Goal: Complete application form

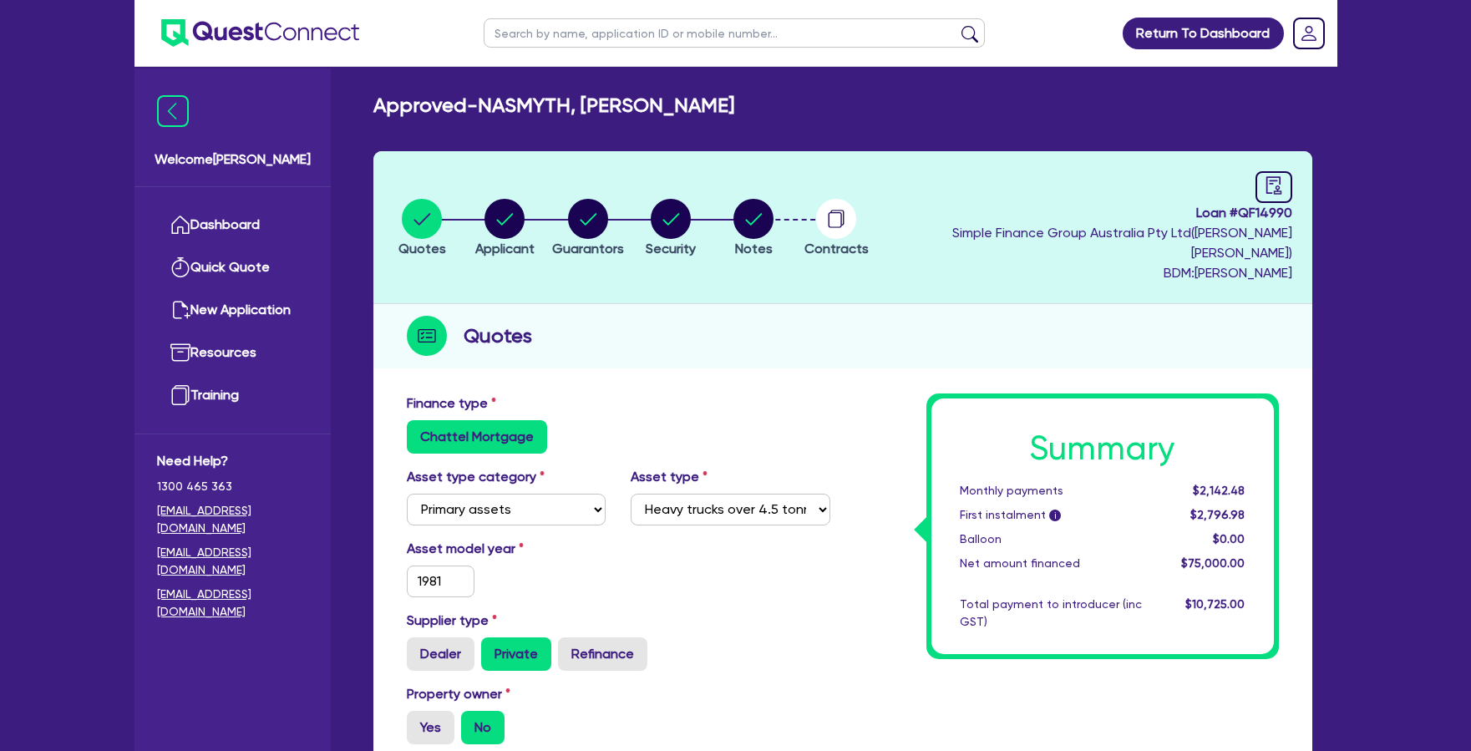
select select "PRIMARY_ASSETS"
select select "HEAVY_TRUCKS"
click at [258, 229] on link "Dashboard" at bounding box center [232, 225] width 151 height 43
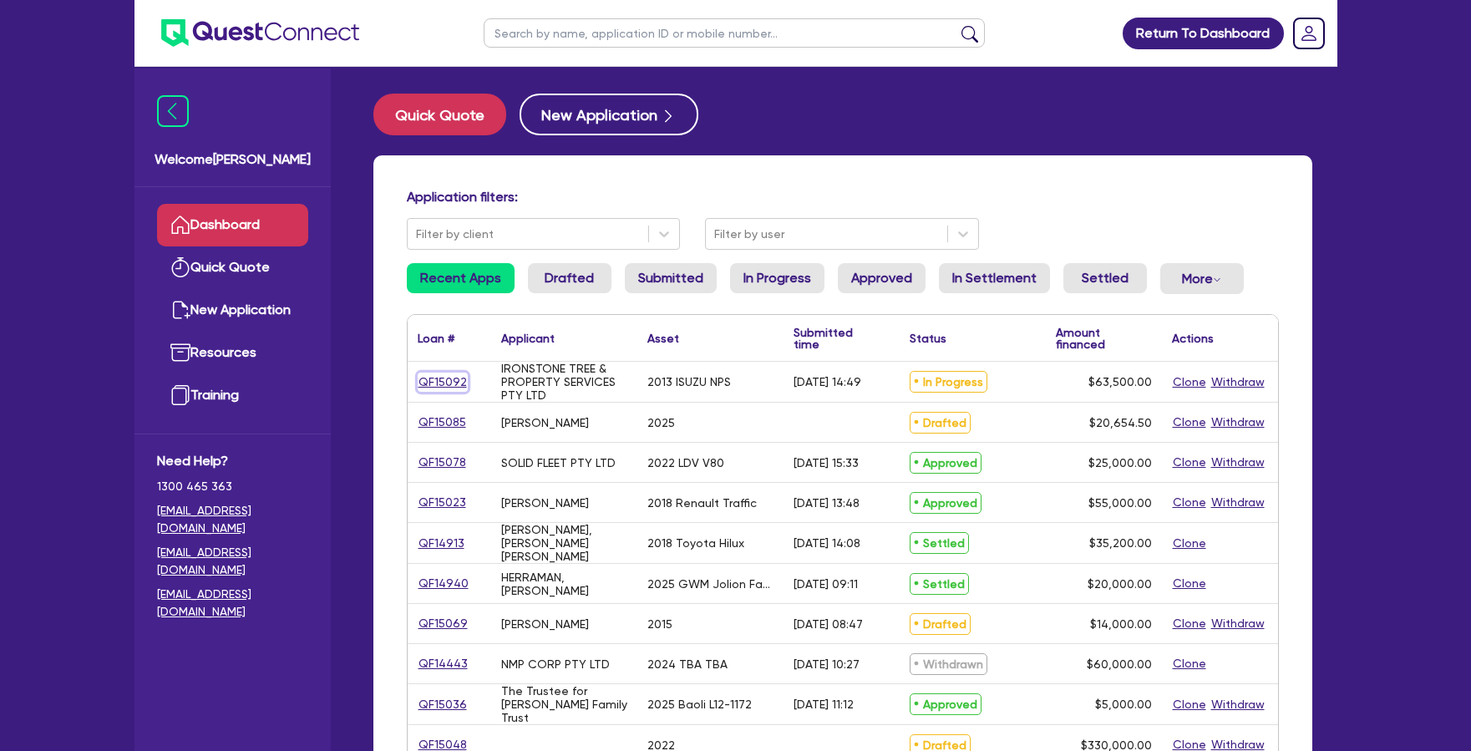
click at [449, 388] on link "QF15092" at bounding box center [443, 382] width 50 height 19
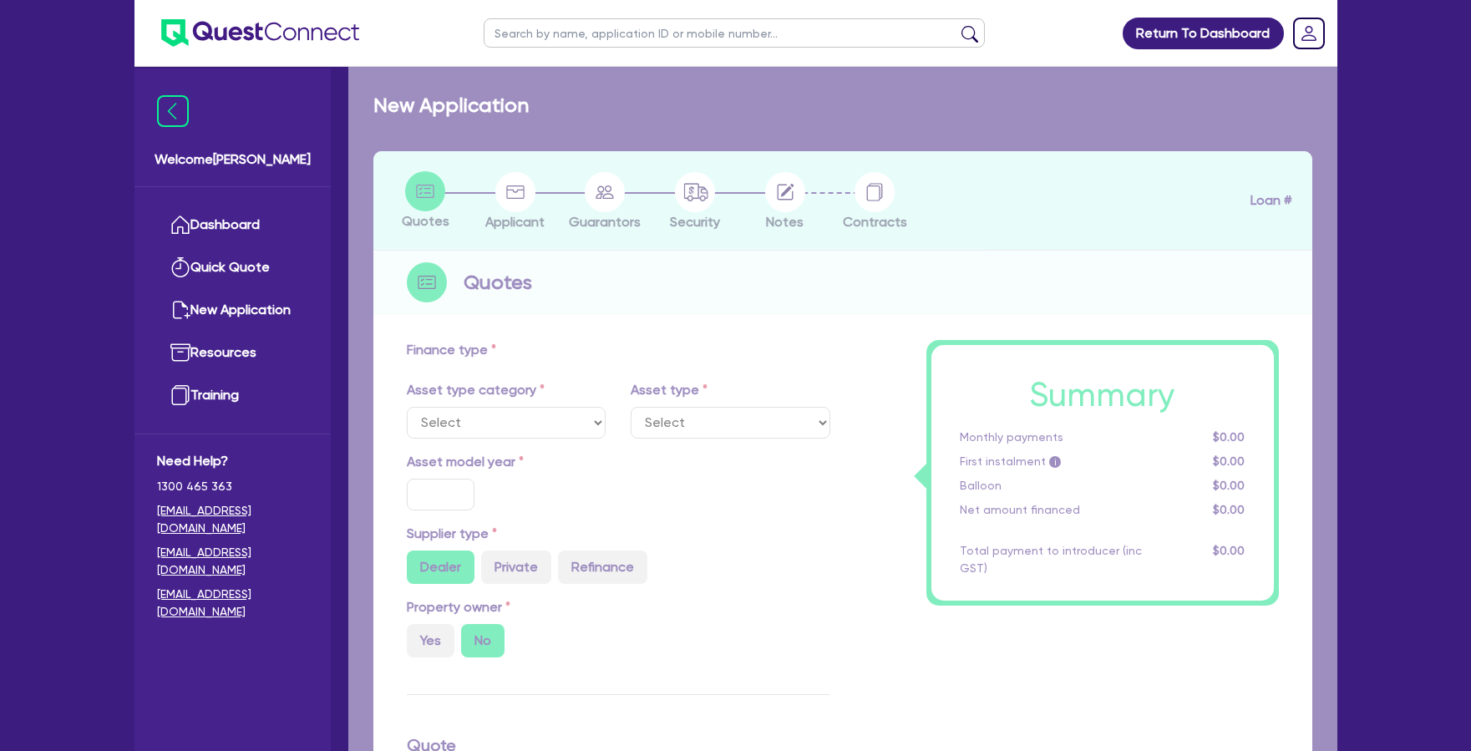
select select "CARS_AND_LIGHT_TRUCKS"
type input "2013"
radio input "false"
radio input "true"
type input "71,000"
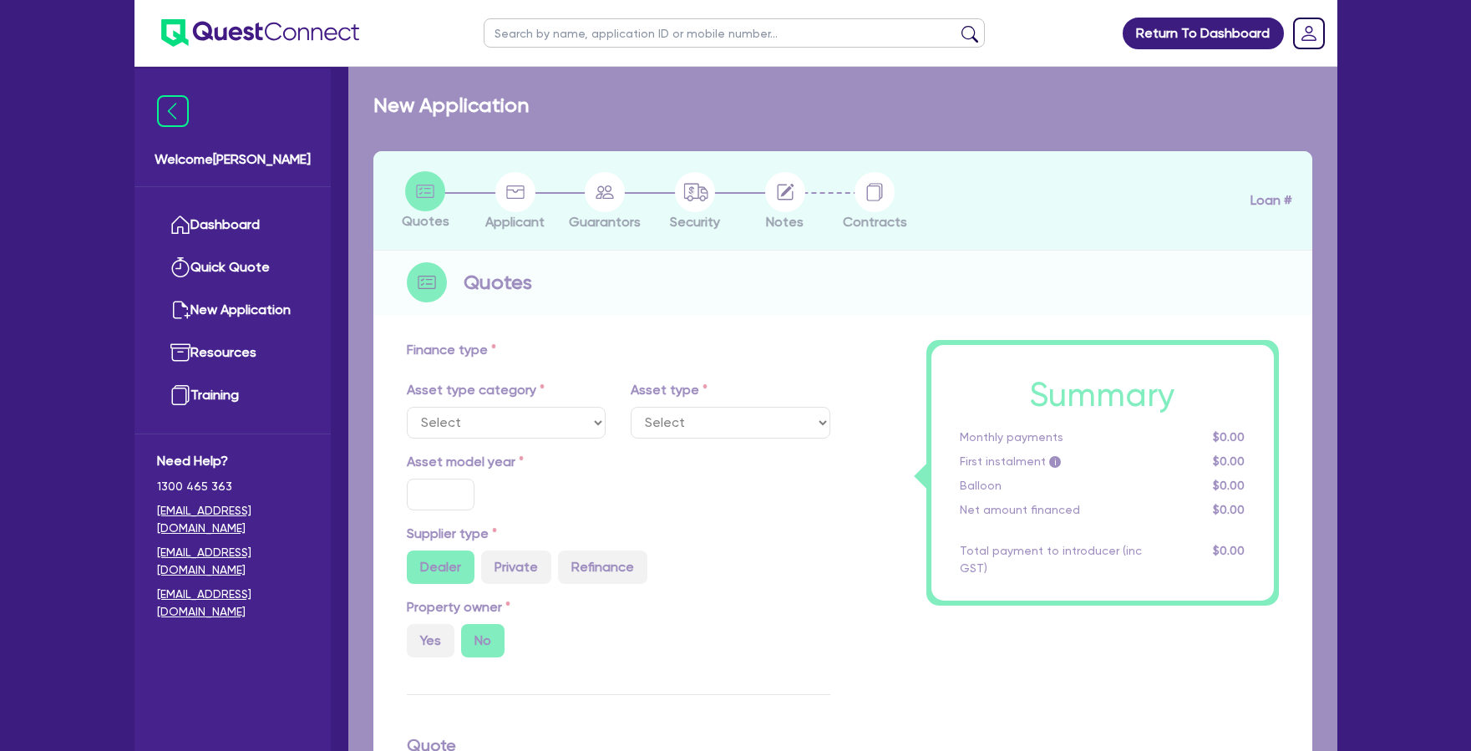
type input "7,500"
type input "9.5"
type input "6,032.5"
type input "17.95"
select select "LIGHT_TRUCKS"
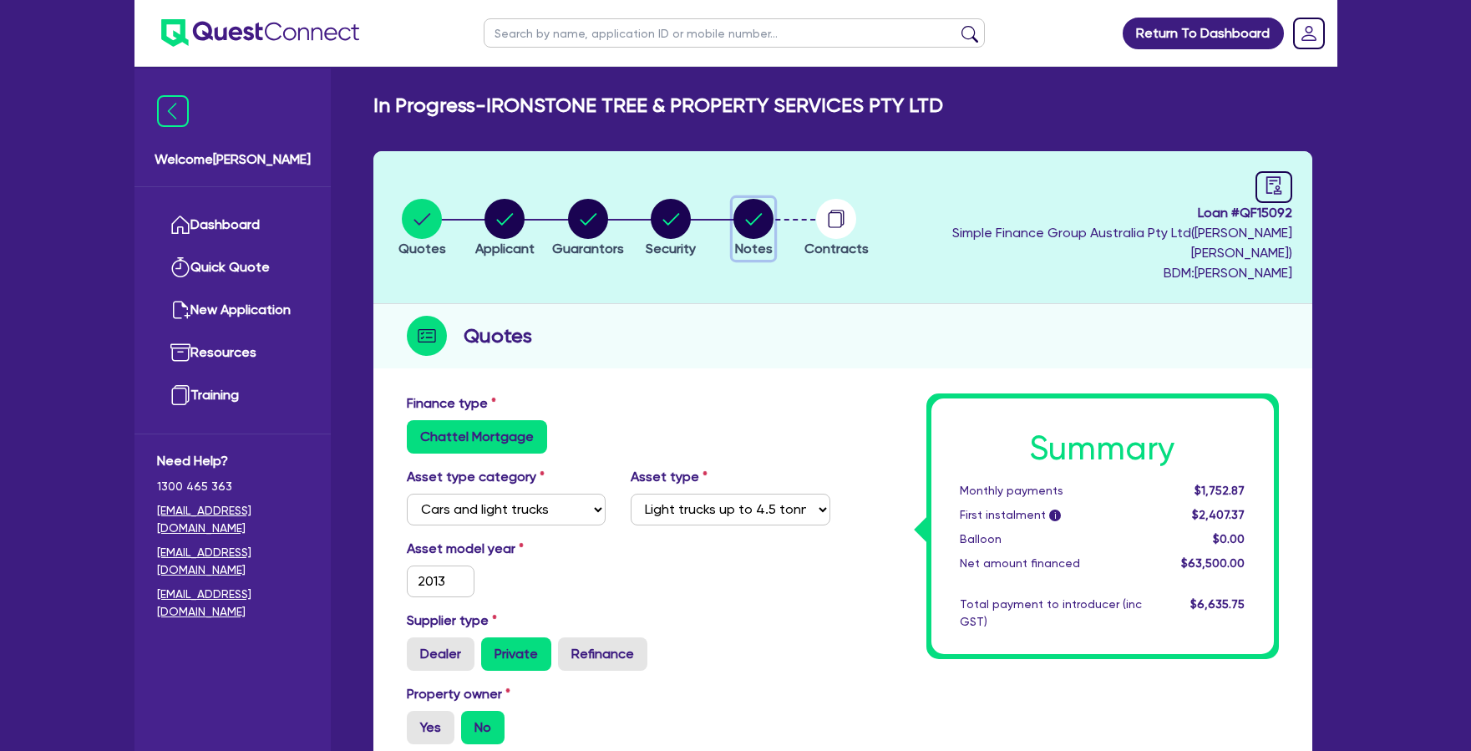
click at [773, 210] on circle "button" at bounding box center [753, 219] width 40 height 40
select select "Quest Finance - Own Book"
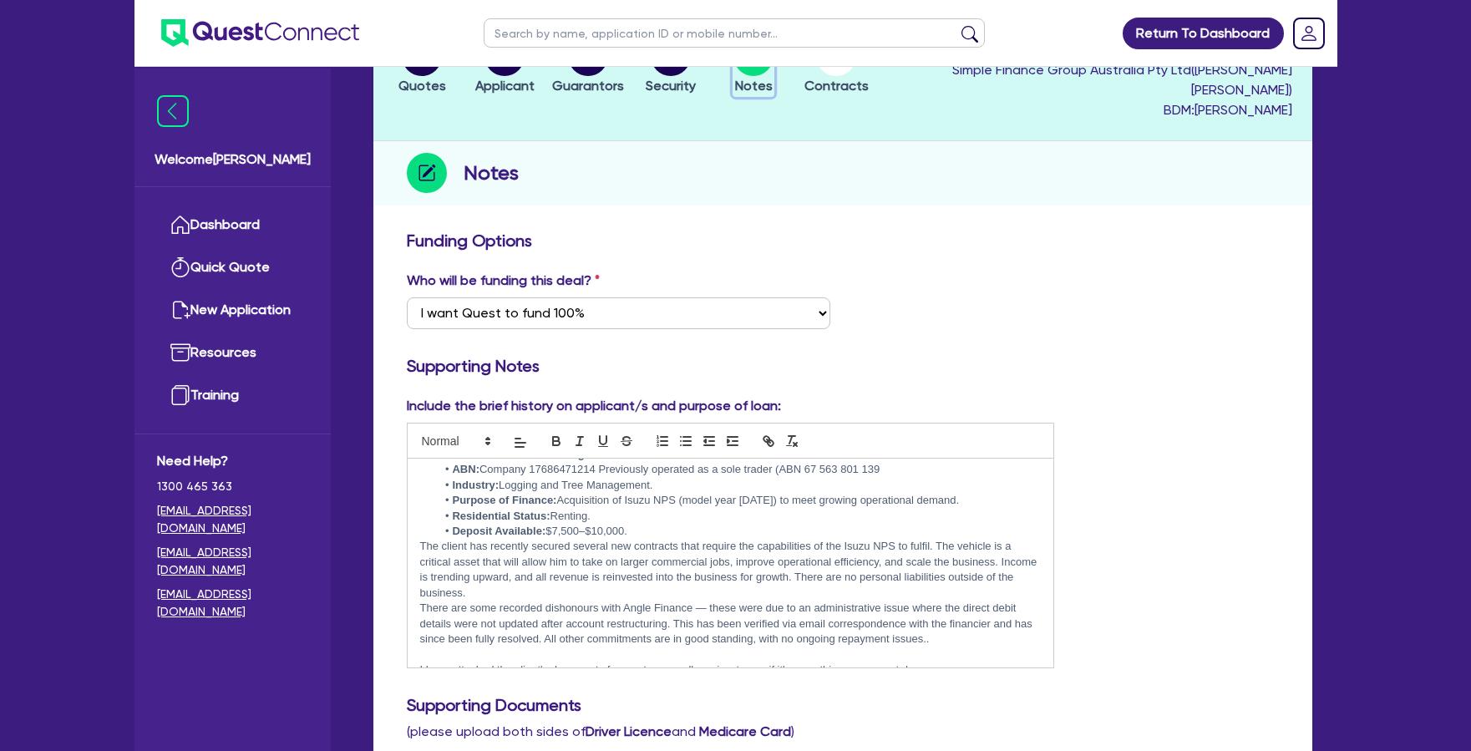
scroll to position [148, 0]
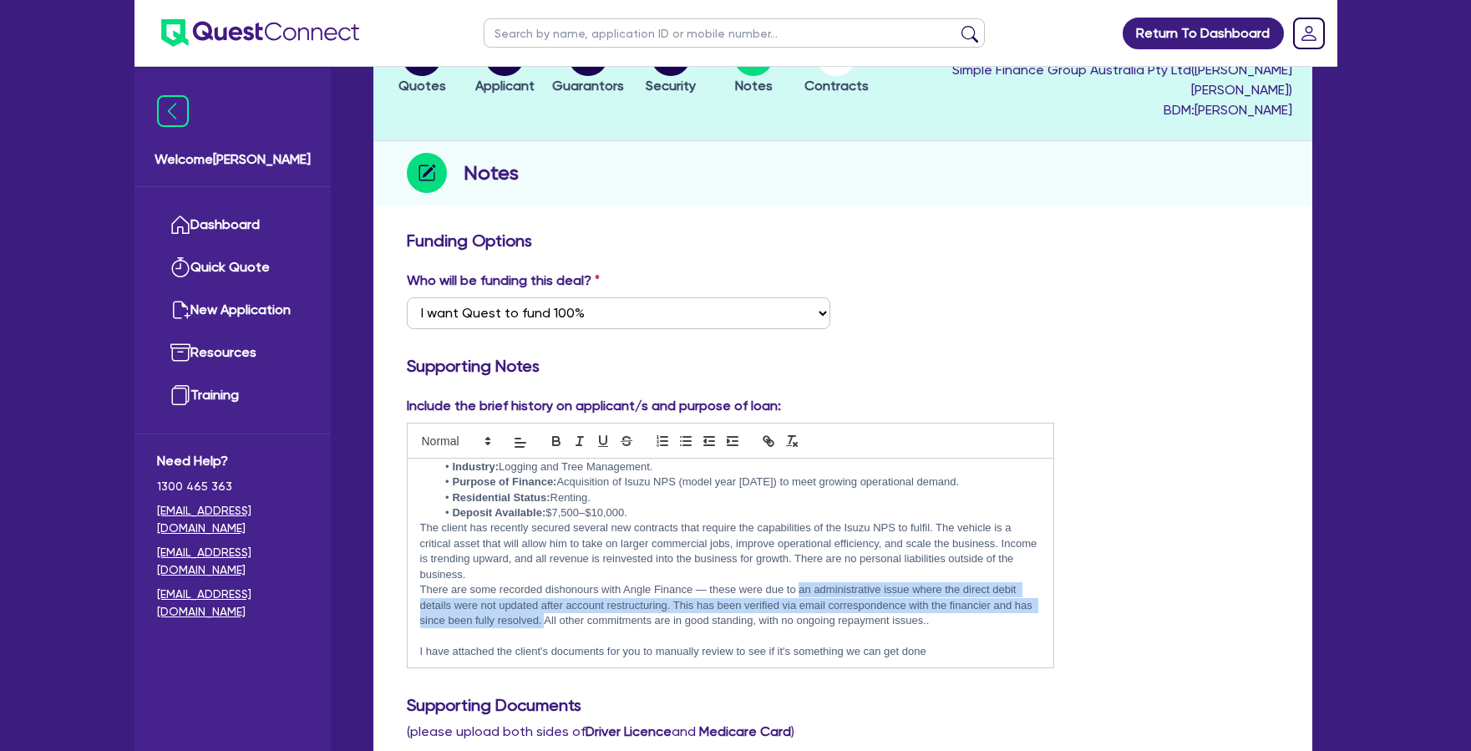
drag, startPoint x: 800, startPoint y: 570, endPoint x: 565, endPoint y: 599, distance: 237.3
click at [565, 599] on p "There are some recorded dishonours with Angle Finance — these were due to an ad…" at bounding box center [730, 605] width 621 height 46
copy p "an administrative issue where the direct debit details were not updated after a…"
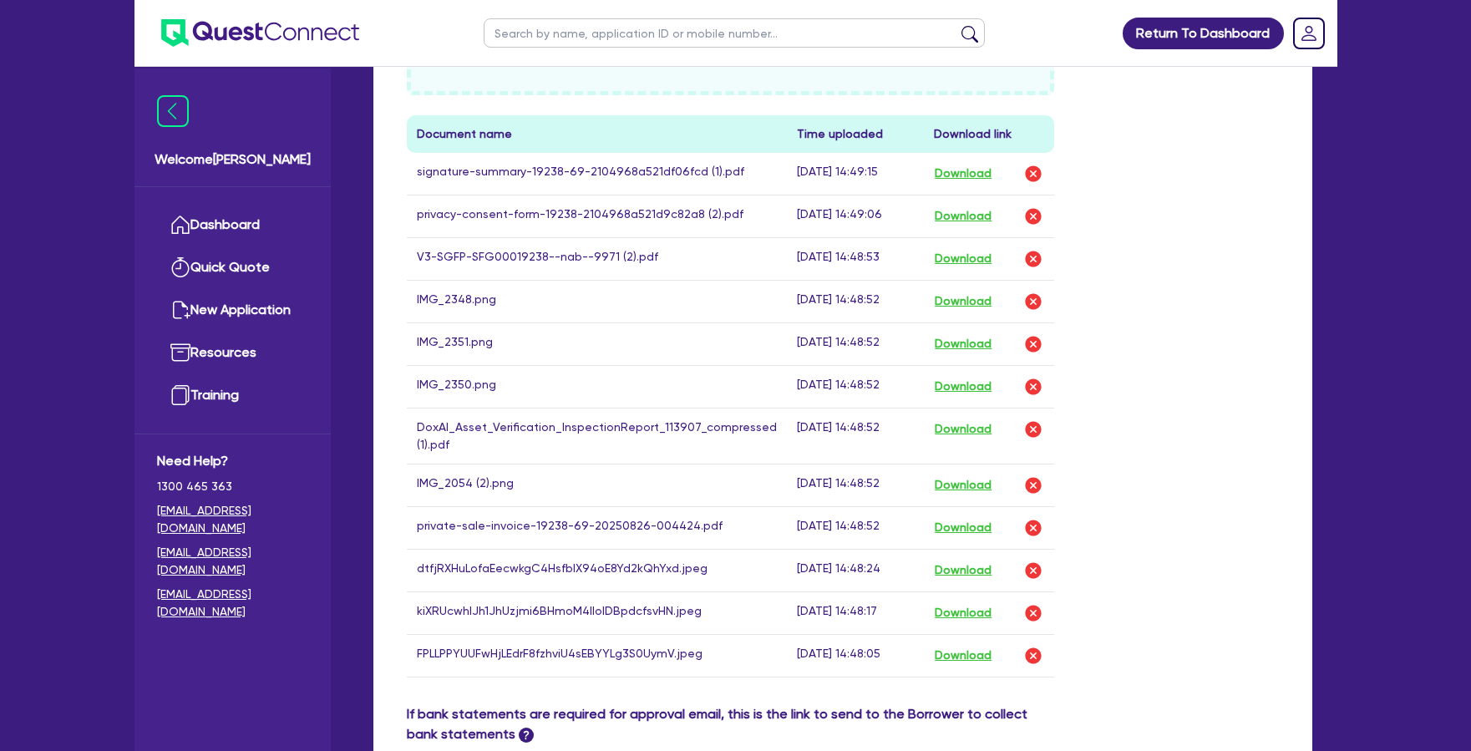
scroll to position [1006, 0]
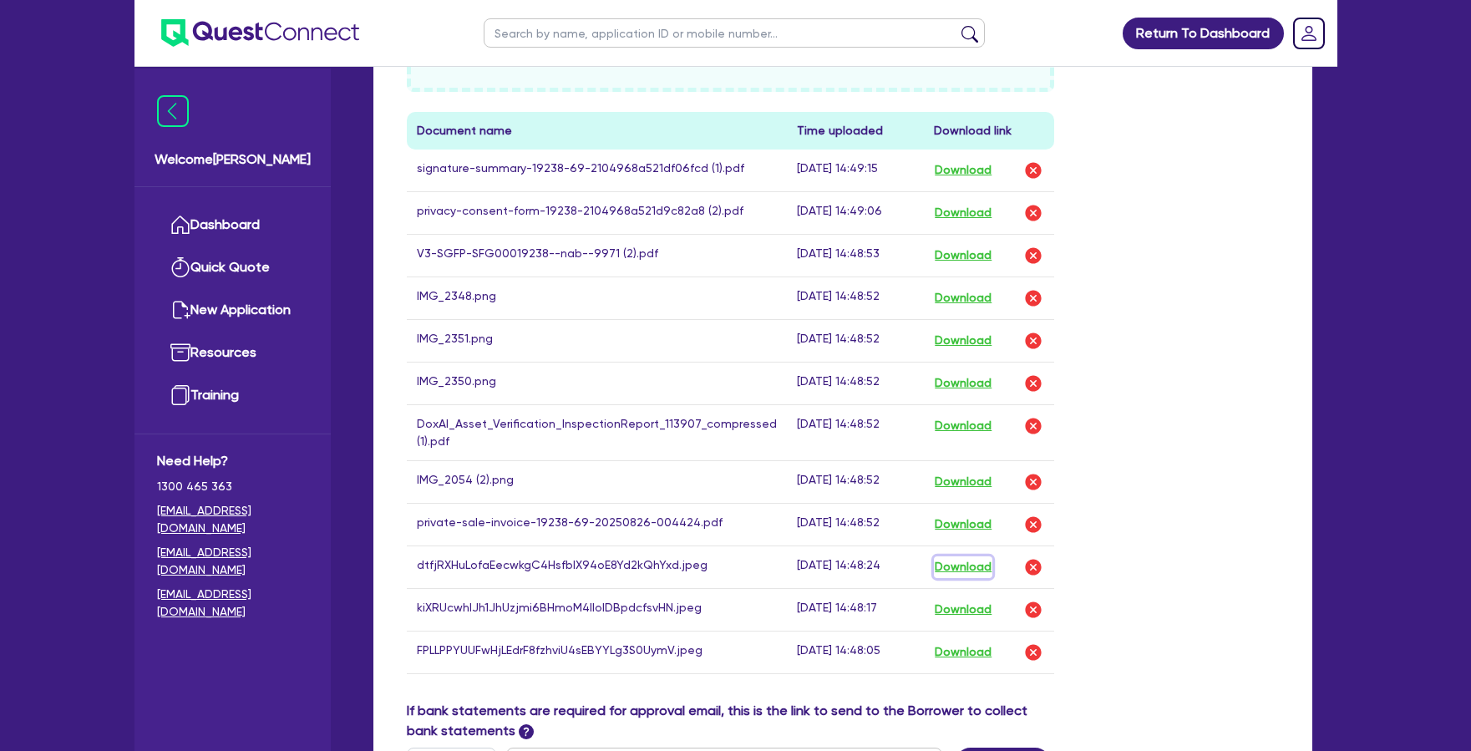
click at [951, 556] on button "Download" at bounding box center [963, 567] width 58 height 22
click at [971, 599] on button "Download" at bounding box center [963, 610] width 58 height 22
click at [973, 641] on button "Download" at bounding box center [963, 652] width 58 height 22
click at [963, 471] on button "Download" at bounding box center [963, 482] width 58 height 22
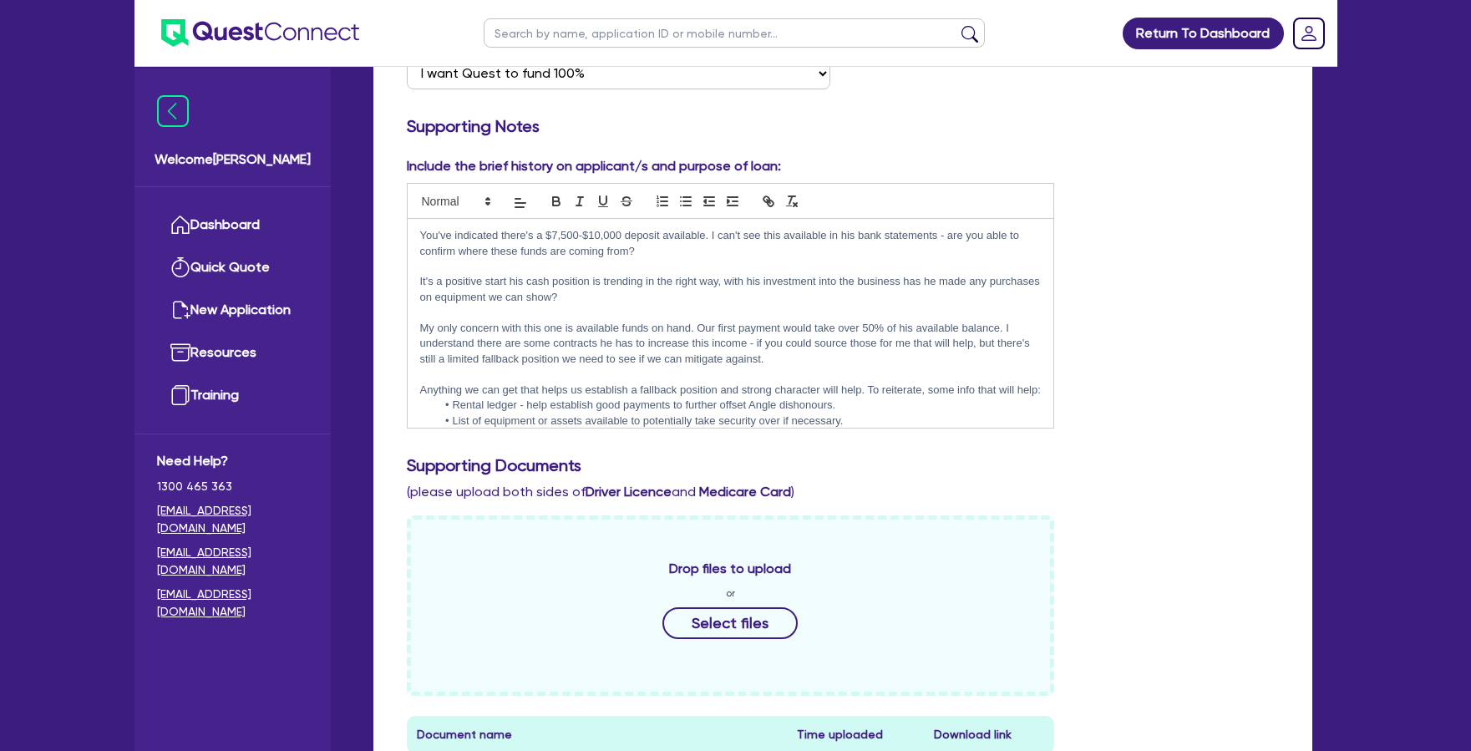
scroll to position [74, 0]
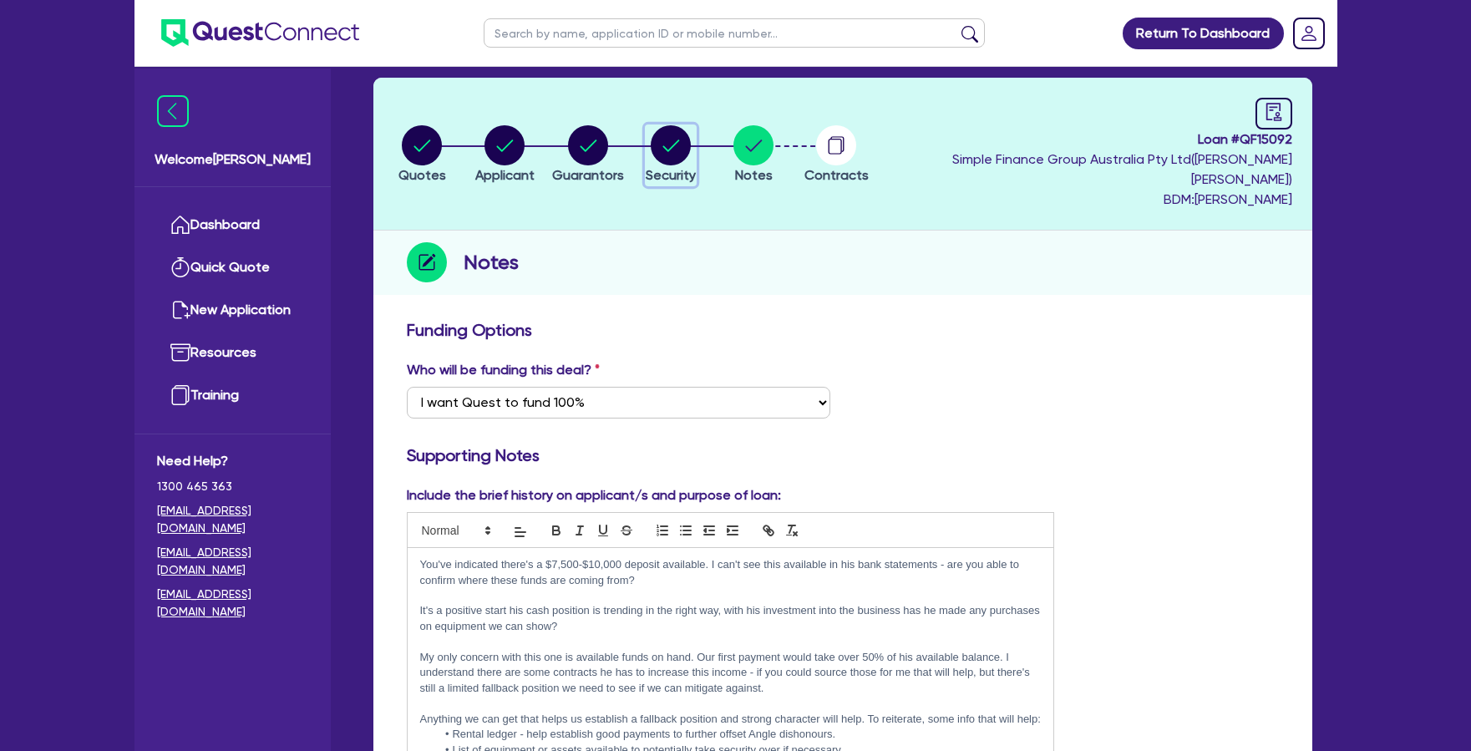
click at [691, 132] on circle "button" at bounding box center [671, 145] width 40 height 40
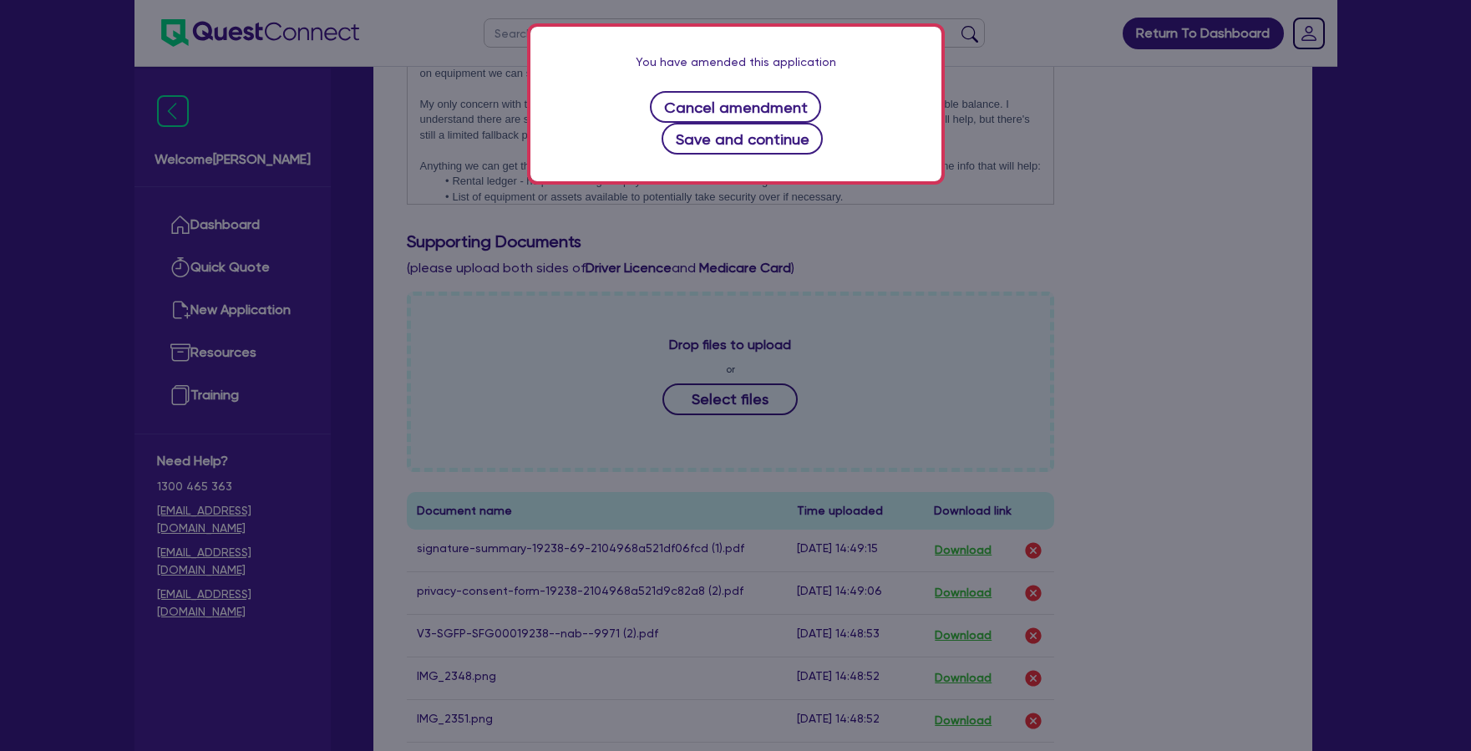
scroll to position [626, 0]
click at [769, 123] on button "Save and continue" at bounding box center [742, 139] width 161 height 32
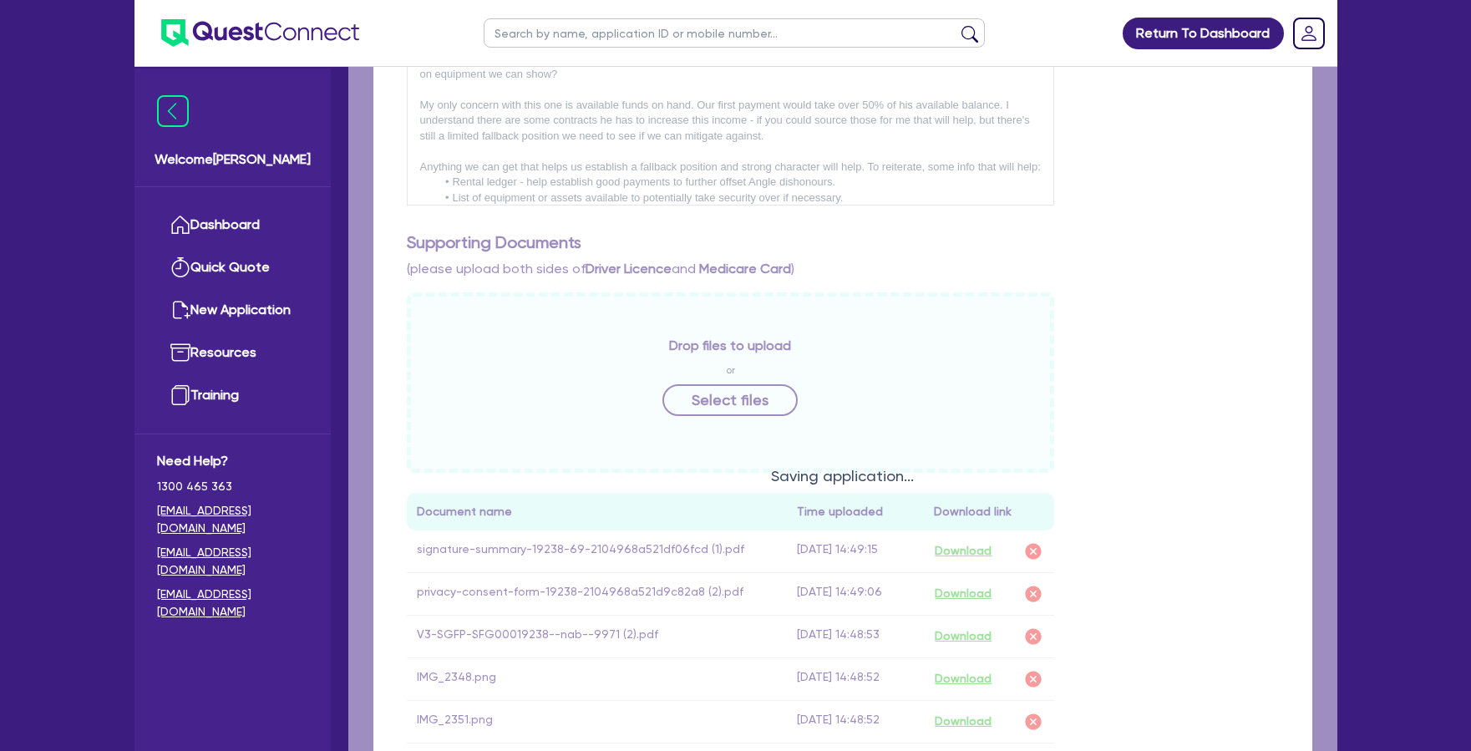
select select "CARS_AND_LIGHT_TRUCKS"
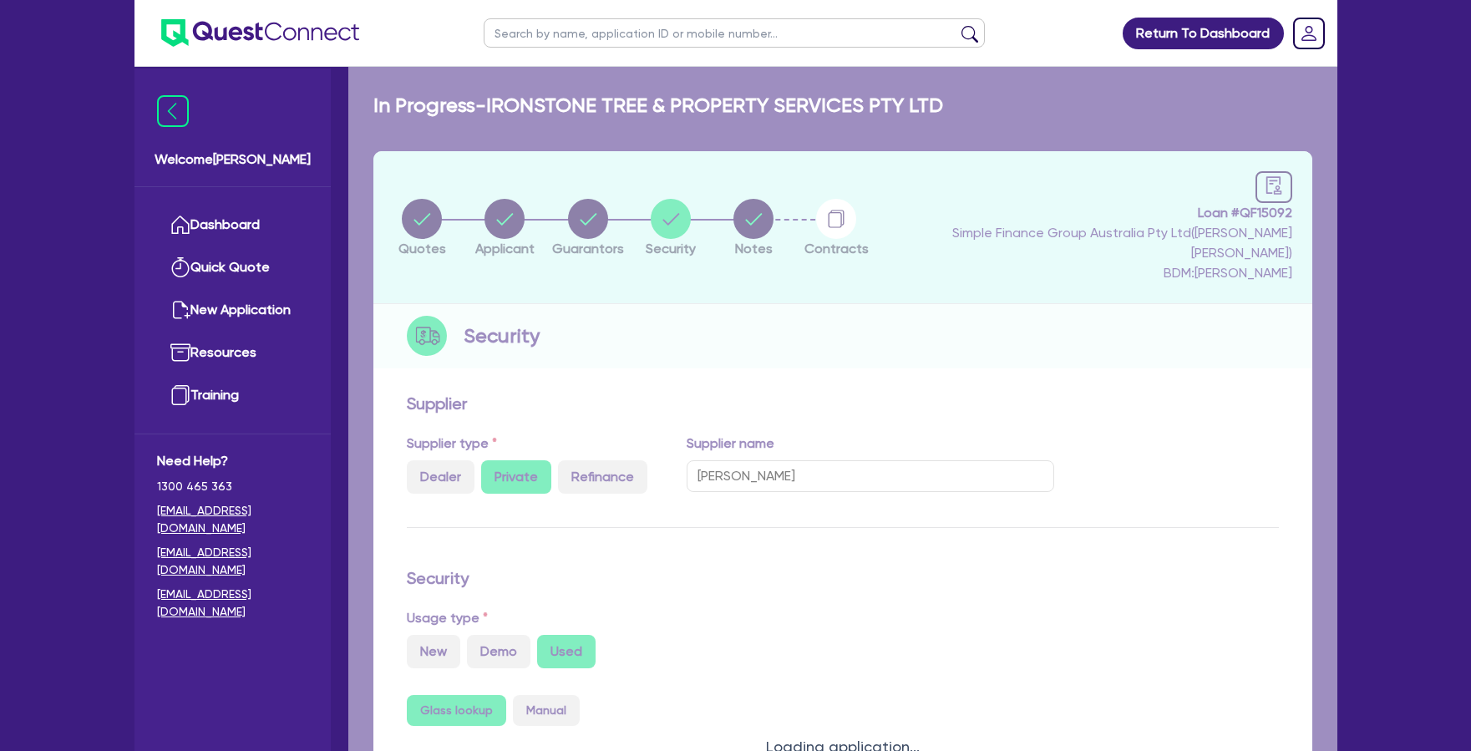
select select "LIGHT_TRUCKS"
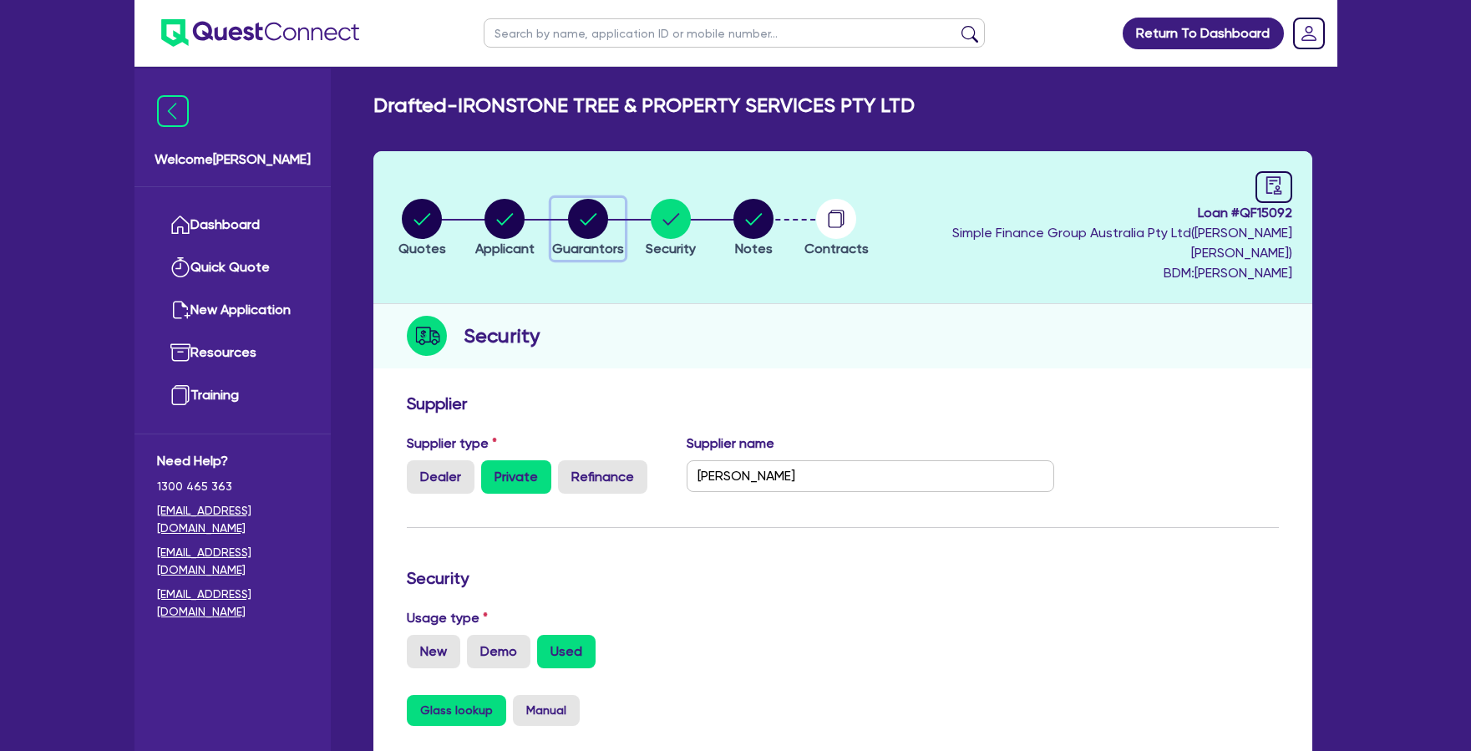
click at [602, 210] on circle "button" at bounding box center [588, 219] width 40 height 40
select select "MR"
select select "QLD"
select select "SINGLE"
select select "CASH"
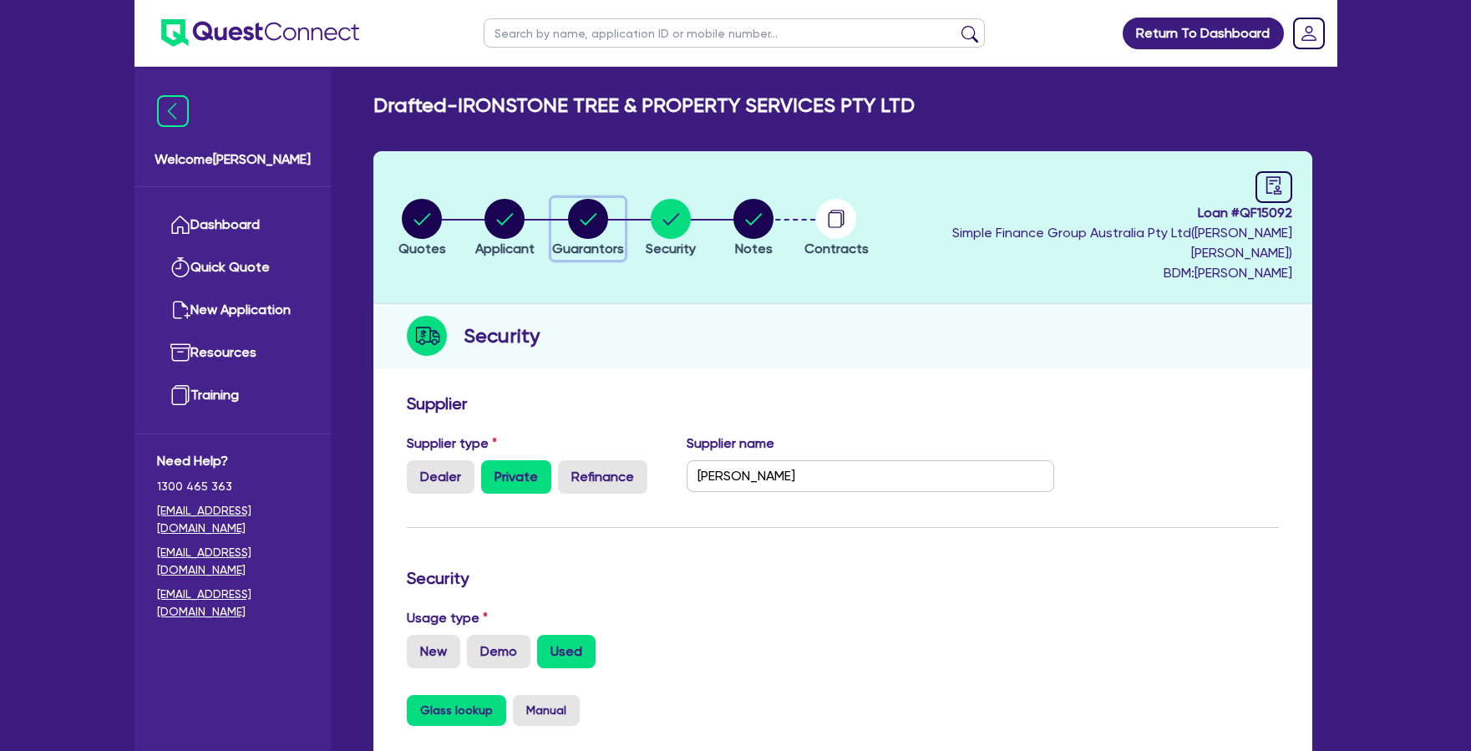
select select "VEHICLE"
select select "EQUIPMENT"
select select "HOUSEHOLD_PERSONAL"
select select "VEHICLE_LOAN"
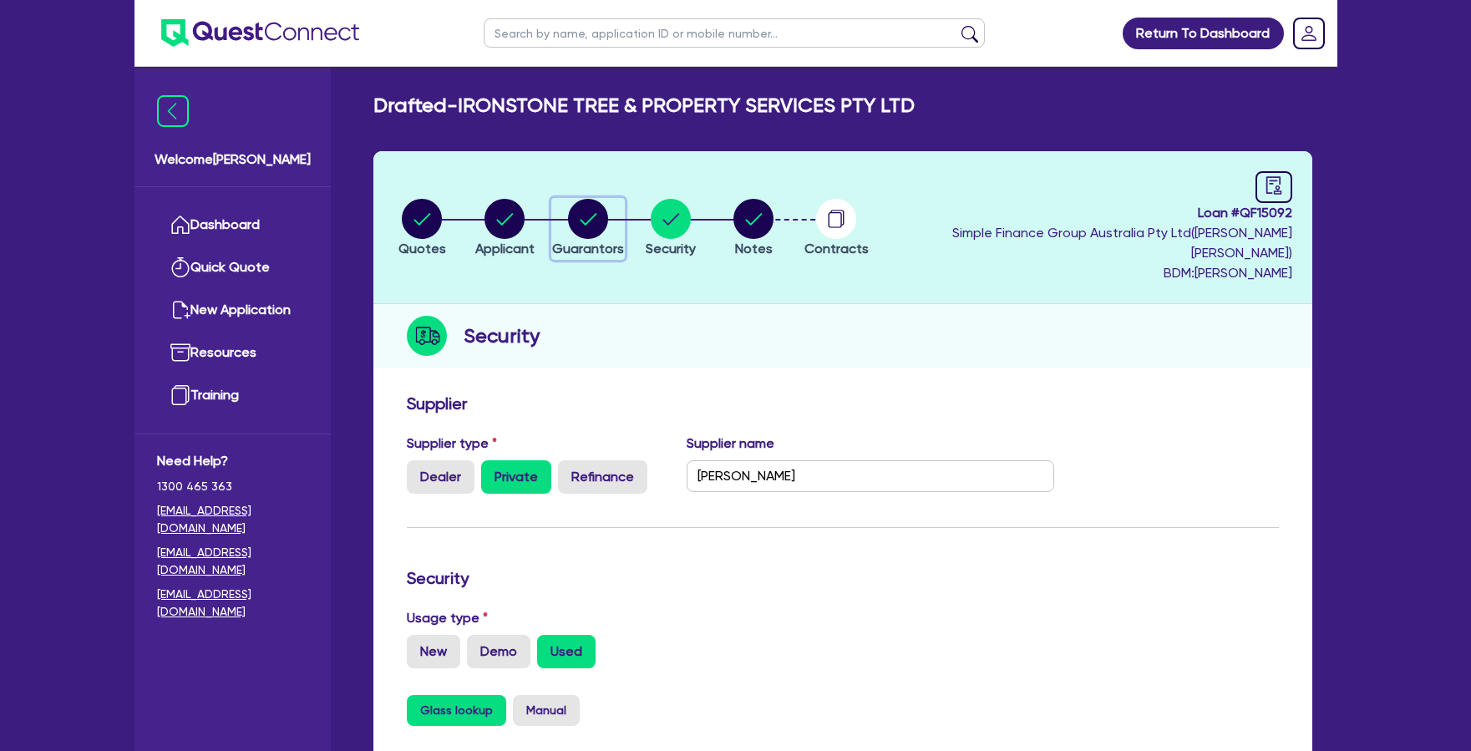
select select "VEHICLE_LOAN"
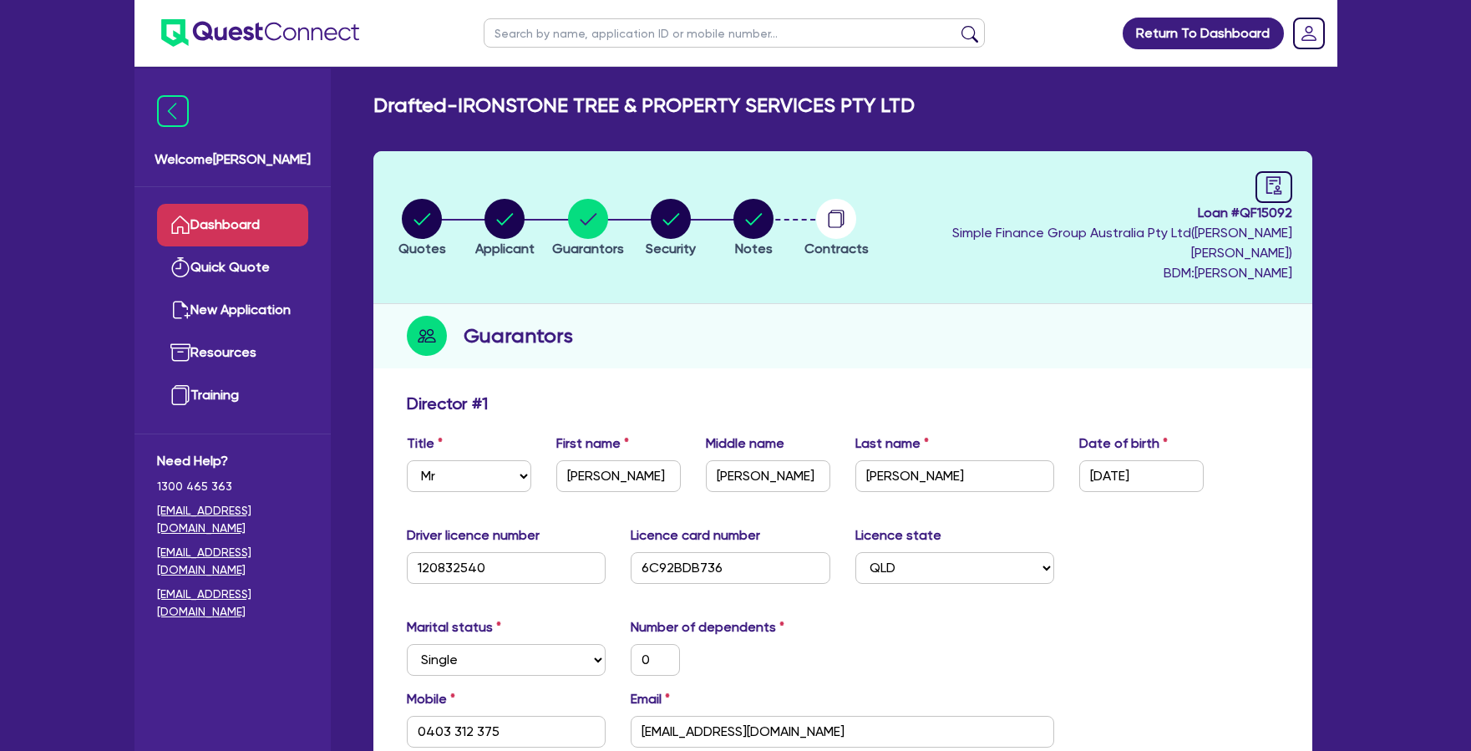
click at [248, 218] on link "Dashboard" at bounding box center [232, 225] width 151 height 43
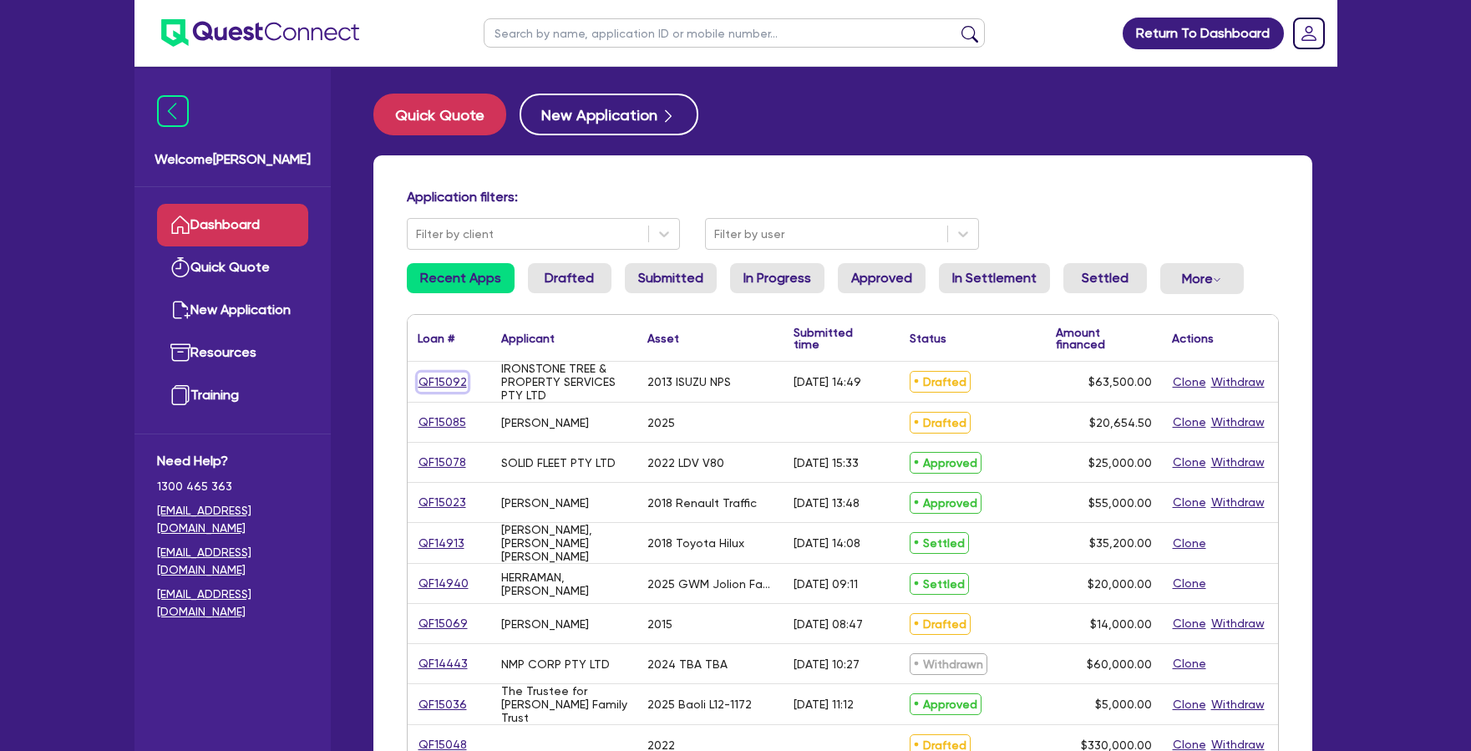
click at [442, 380] on link "QF15092" at bounding box center [443, 382] width 50 height 19
select select "CARS_AND_LIGHT_TRUCKS"
select select "LIGHT_TRUCKS"
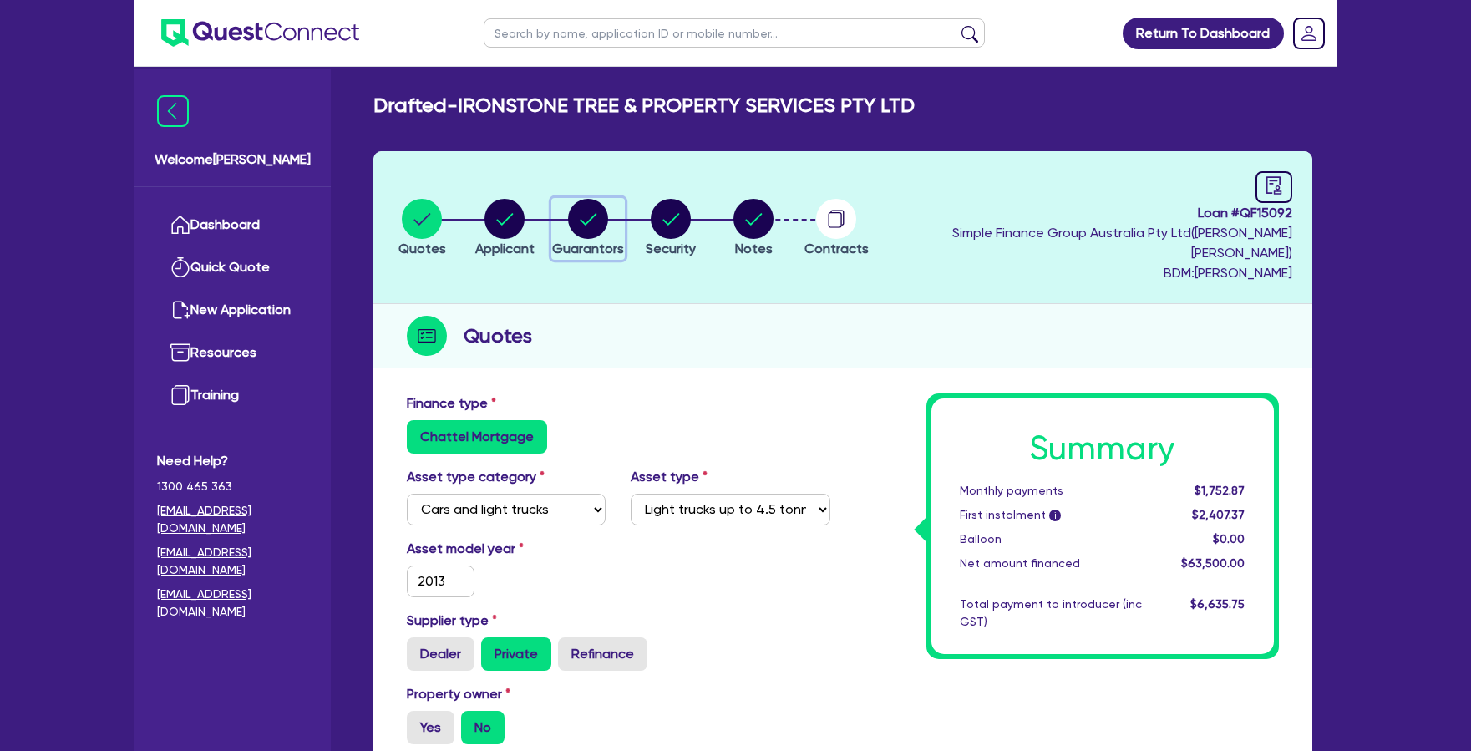
click at [593, 216] on circle "button" at bounding box center [588, 219] width 40 height 40
select select "MR"
select select "QLD"
select select "SINGLE"
select select "CASH"
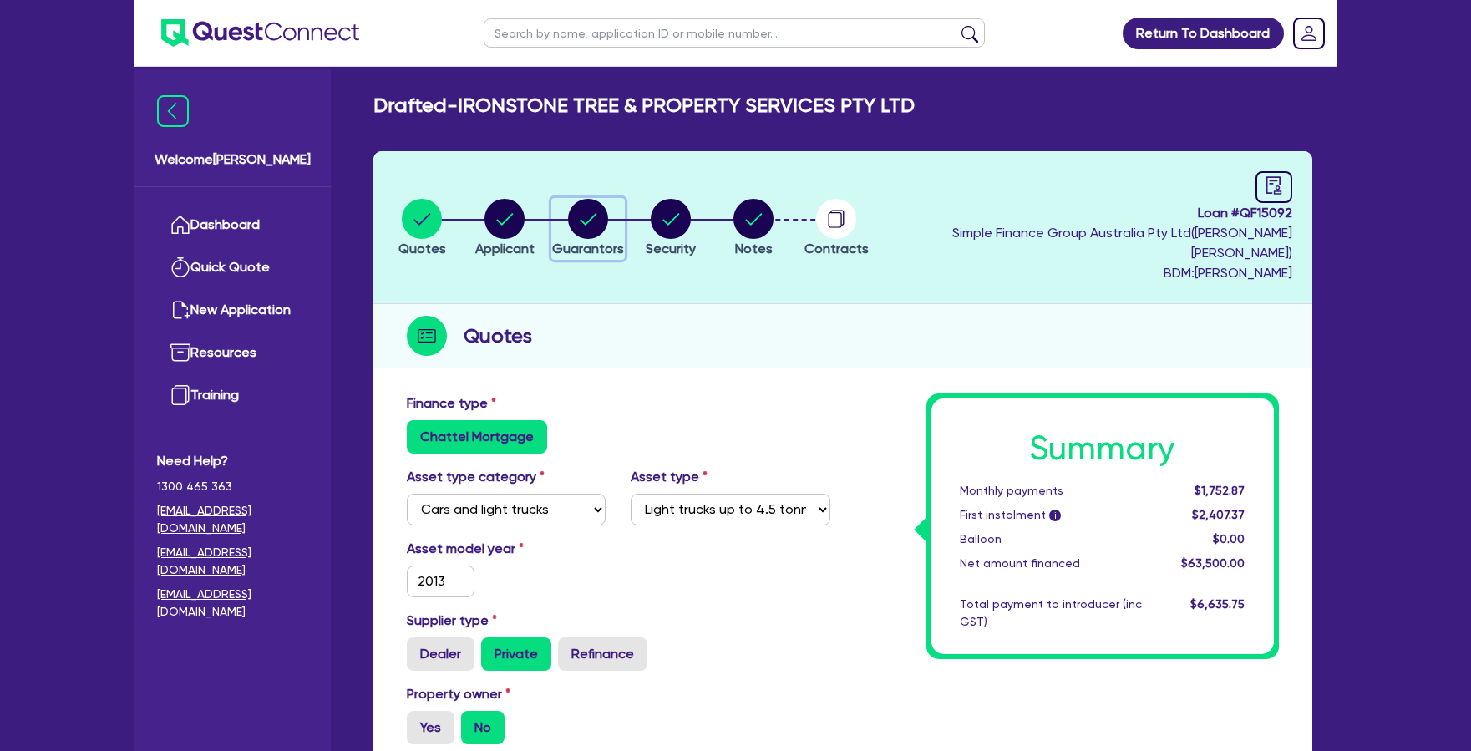
select select "VEHICLE"
select select "EQUIPMENT"
select select "HOUSEHOLD_PERSONAL"
select select "VEHICLE_LOAN"
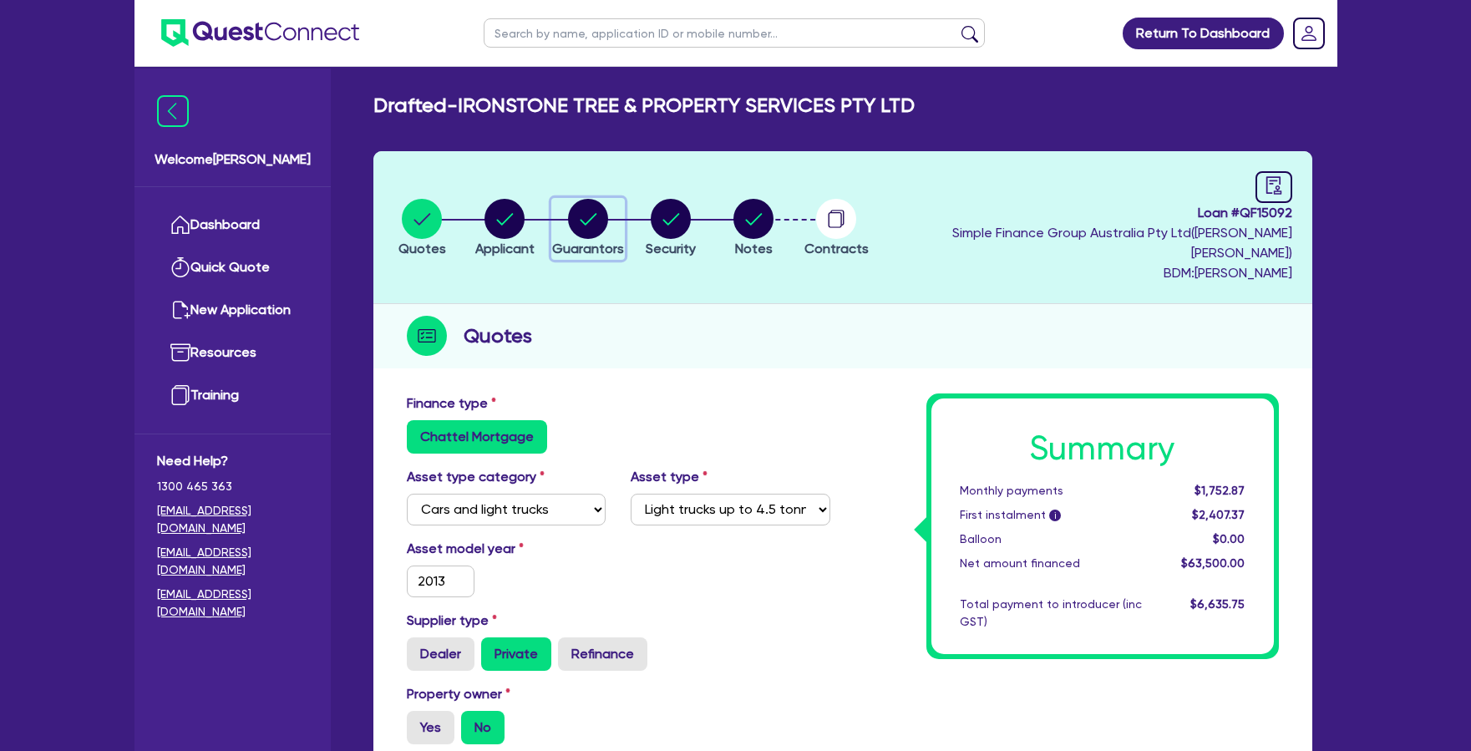
select select "VEHICLE_LOAN"
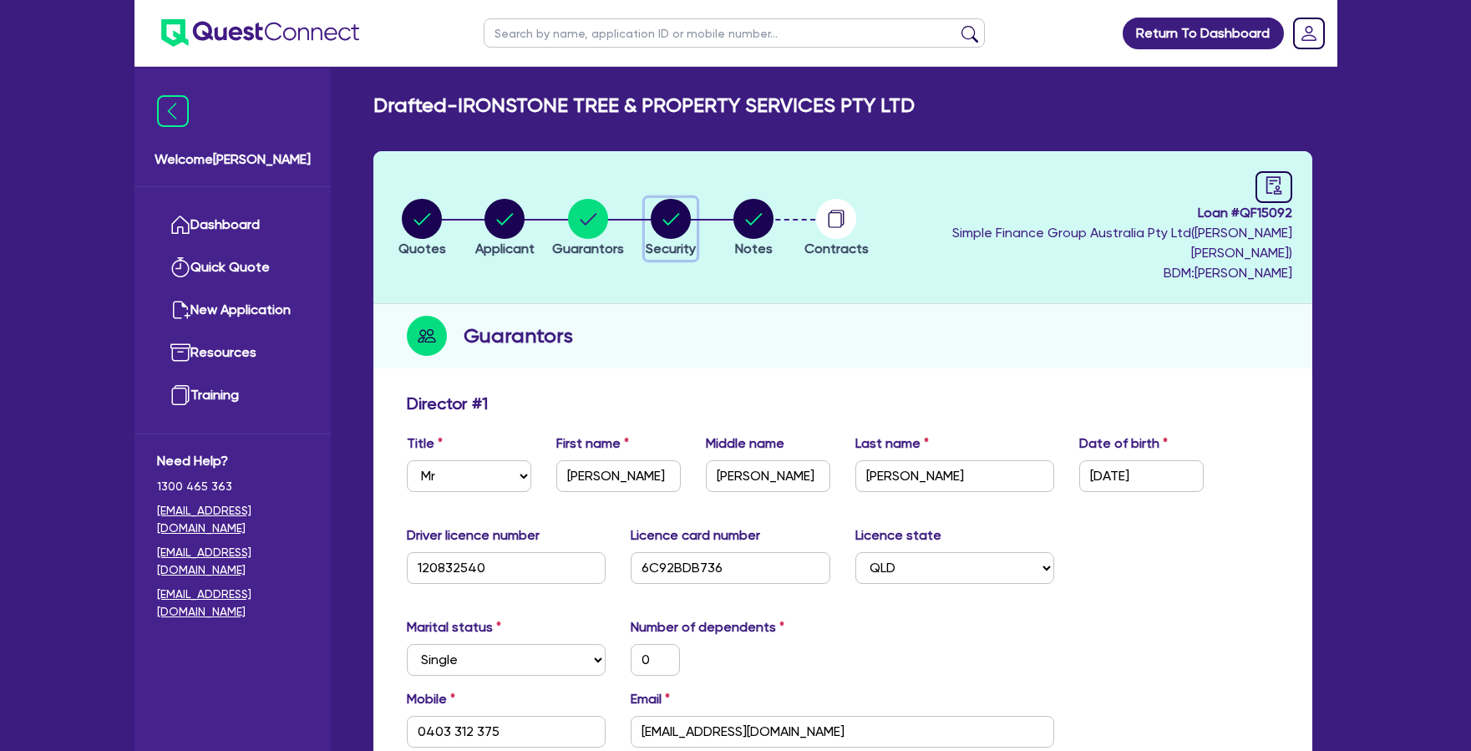
click at [691, 216] on circle "button" at bounding box center [671, 219] width 40 height 40
select select "CARS_AND_LIGHT_TRUCKS"
select select "LIGHT_TRUCKS"
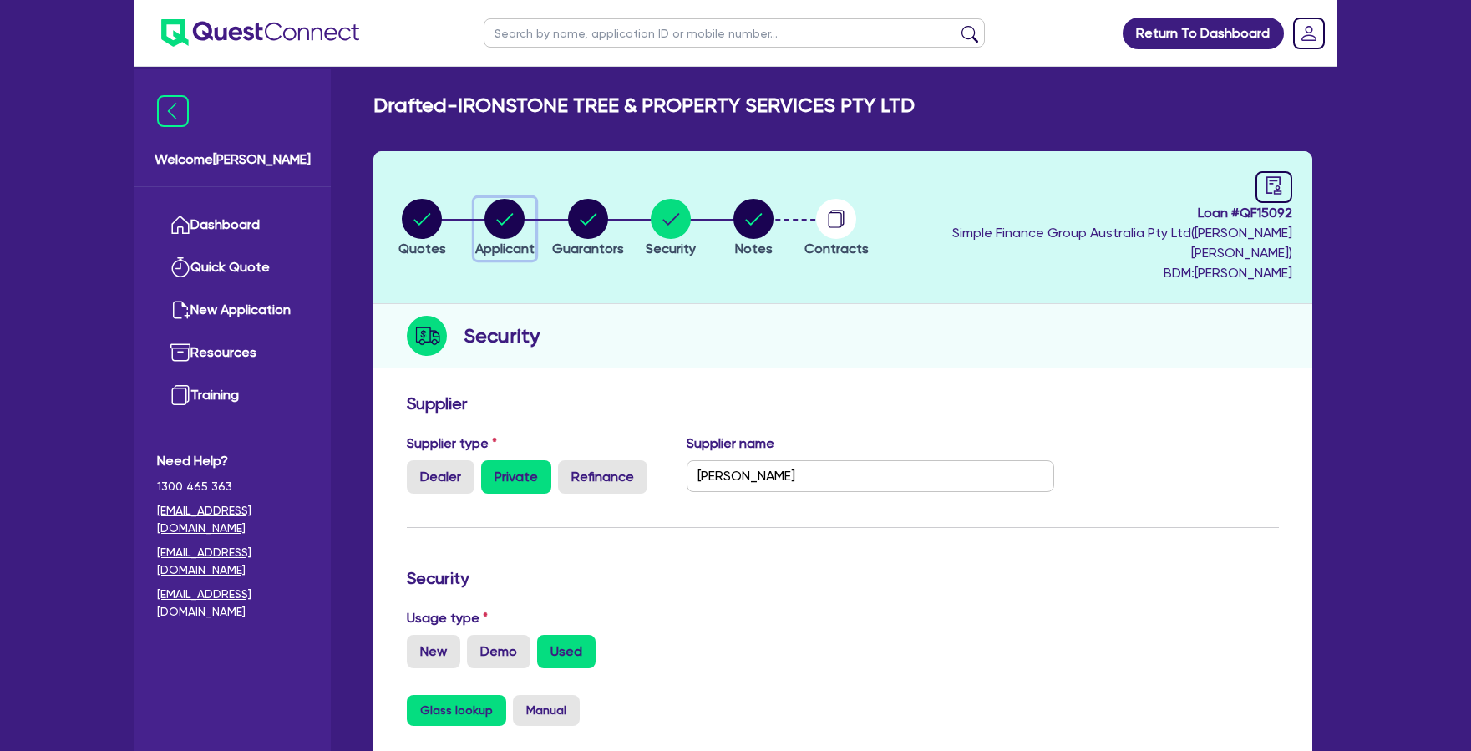
click at [487, 207] on div "button" at bounding box center [504, 219] width 59 height 40
select select "COMPANY"
select select "FORESTRY"
select select "LOGGING"
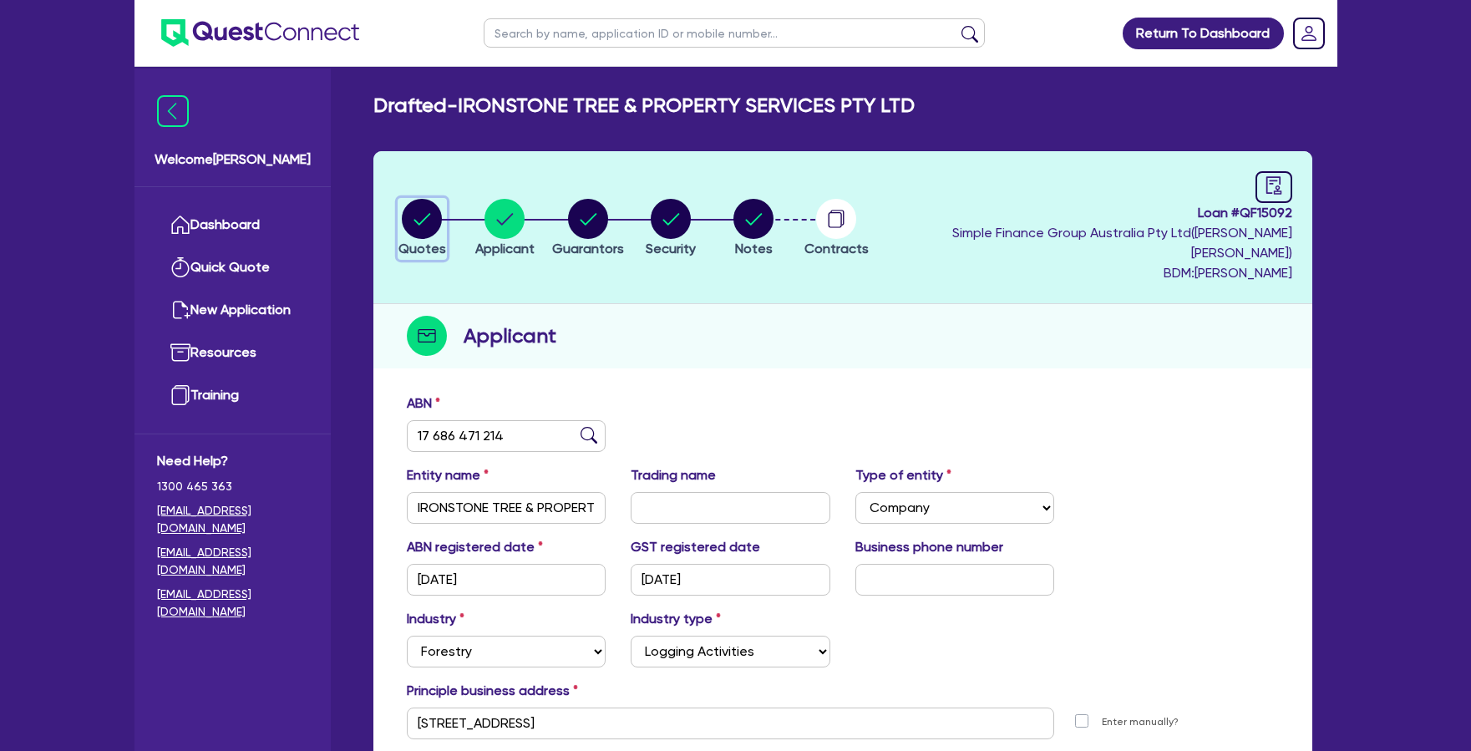
click at [408, 200] on circle "button" at bounding box center [422, 219] width 40 height 40
select select "CARS_AND_LIGHT_TRUCKS"
select select "LIGHT_TRUCKS"
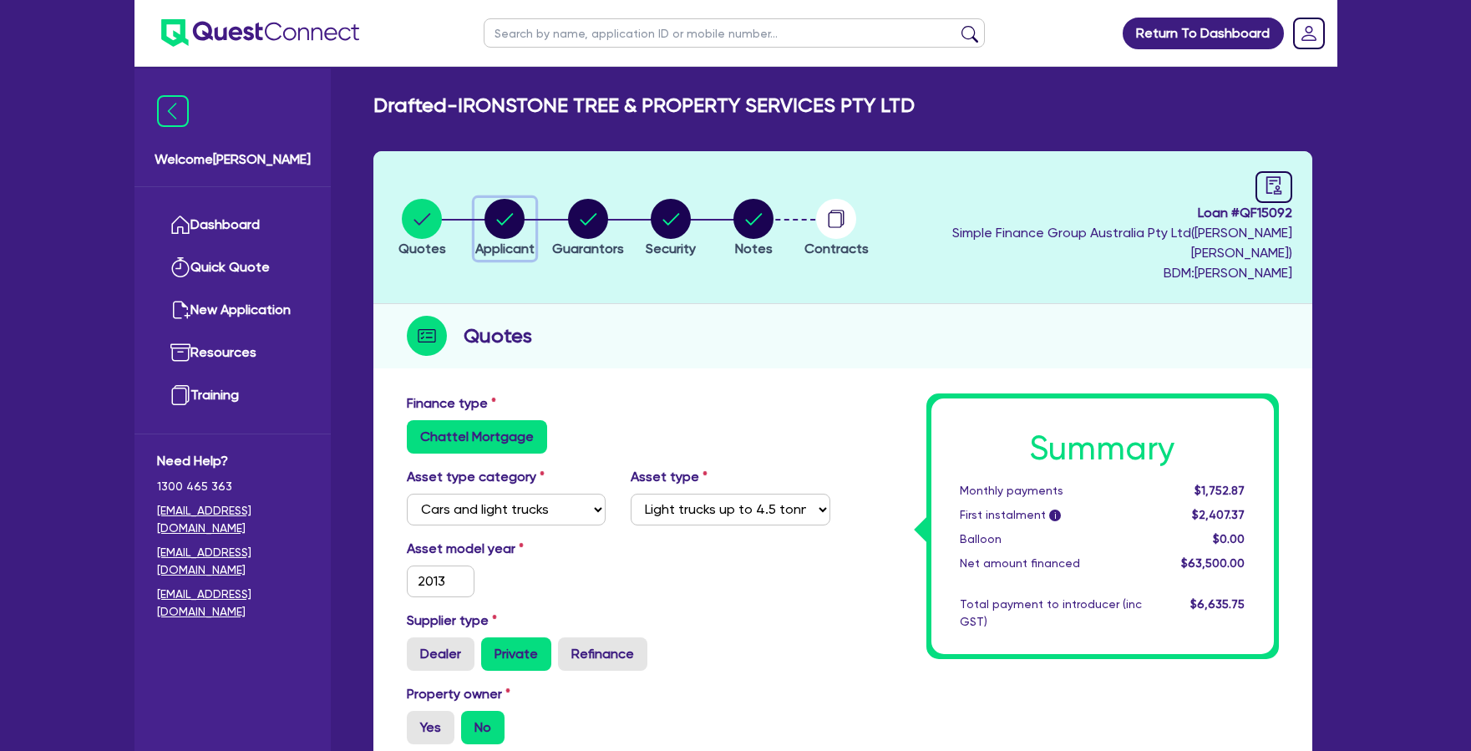
click at [508, 221] on circle "button" at bounding box center [504, 219] width 40 height 40
select select "COMPANY"
select select "FORESTRY"
select select "LOGGING"
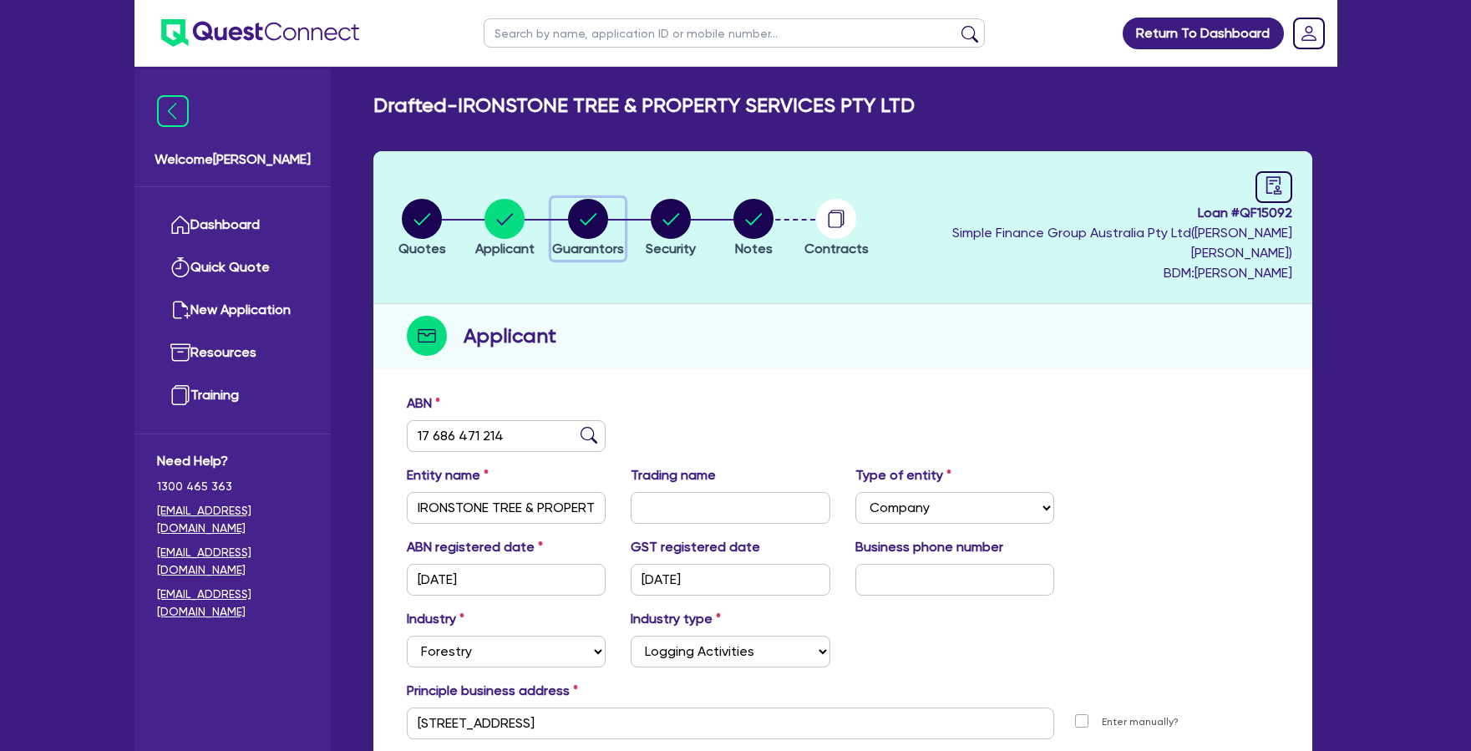
click at [595, 215] on circle "button" at bounding box center [588, 219] width 40 height 40
select select "MR"
select select "QLD"
select select "SINGLE"
select select "CASH"
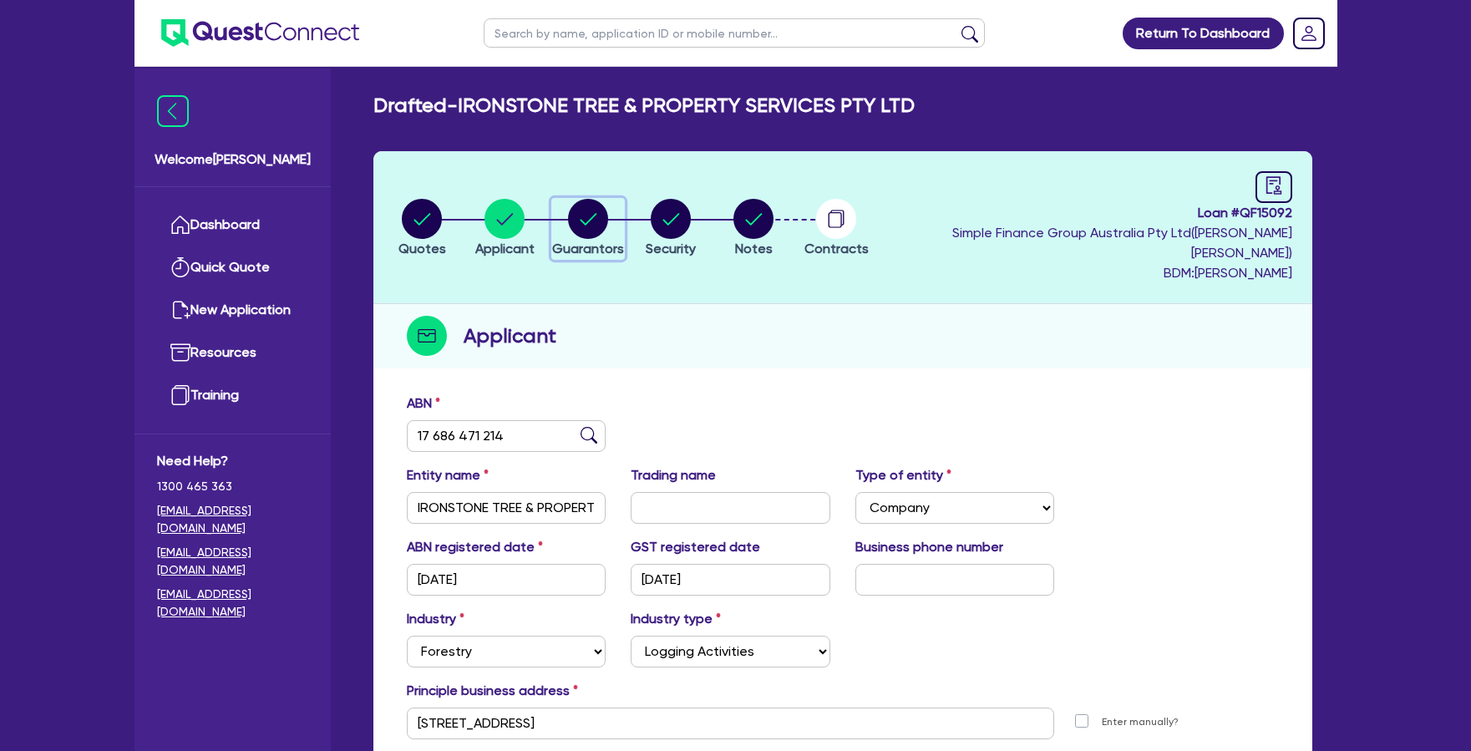
select select "VEHICLE"
select select "EQUIPMENT"
select select "HOUSEHOLD_PERSONAL"
select select "VEHICLE_LOAN"
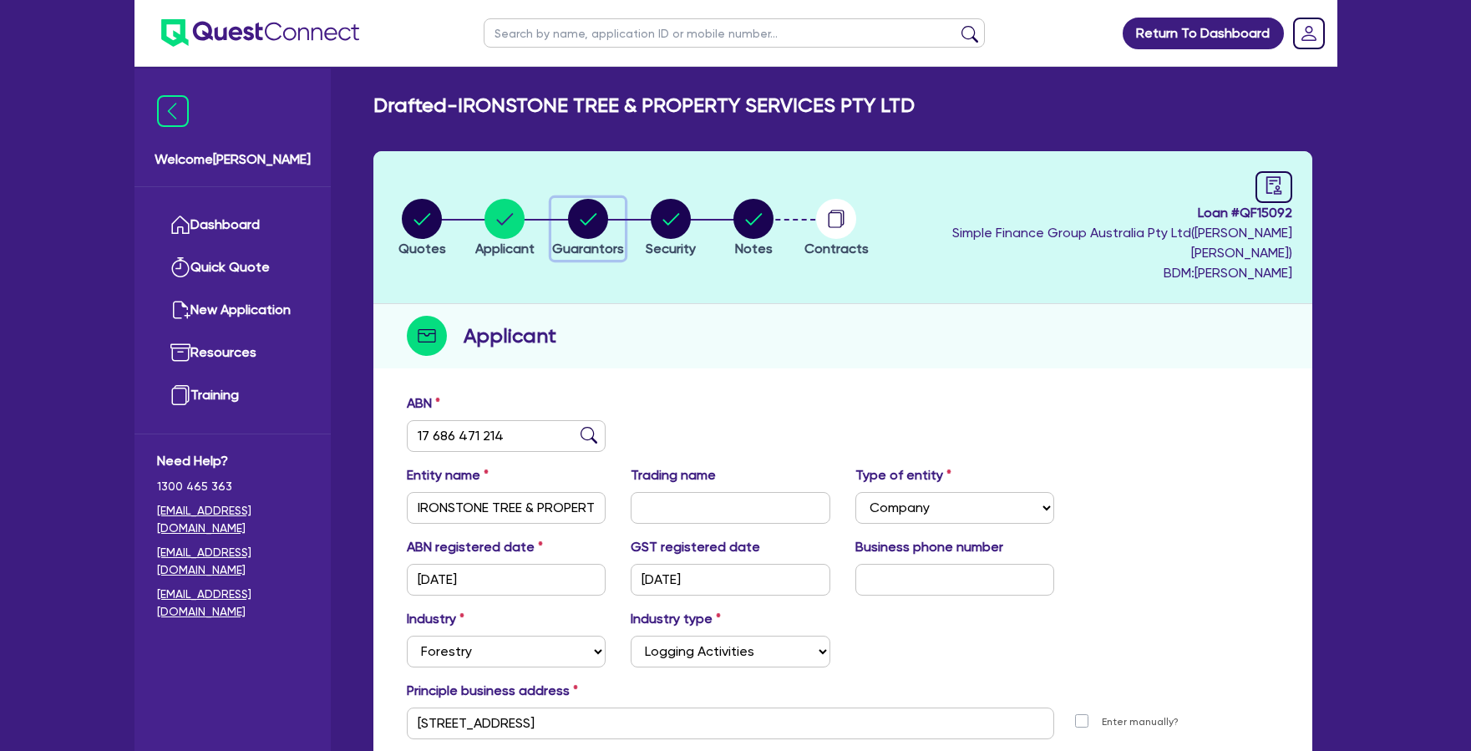
select select "VEHICLE_LOAN"
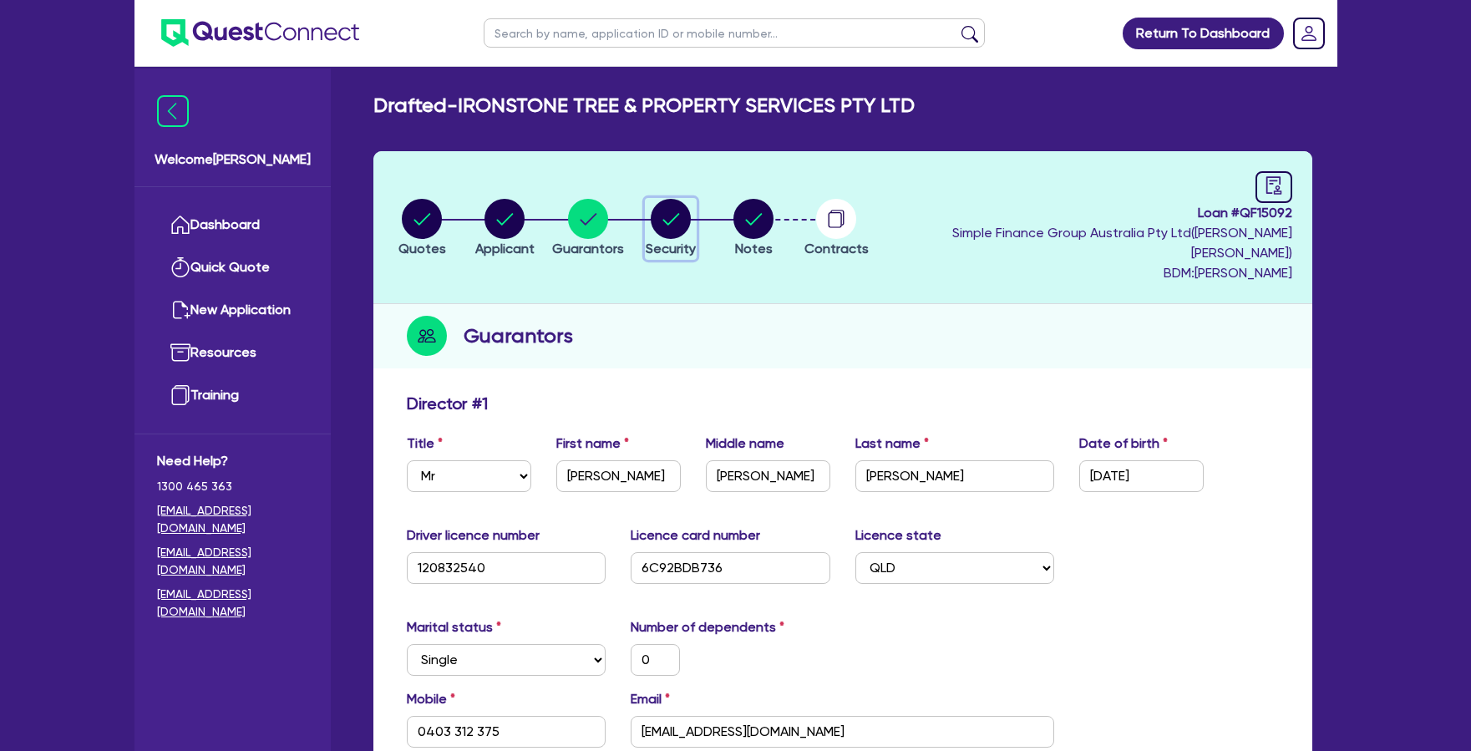
click at [696, 241] on span "Security" at bounding box center [671, 249] width 50 height 16
select select "CARS_AND_LIGHT_TRUCKS"
select select "LIGHT_TRUCKS"
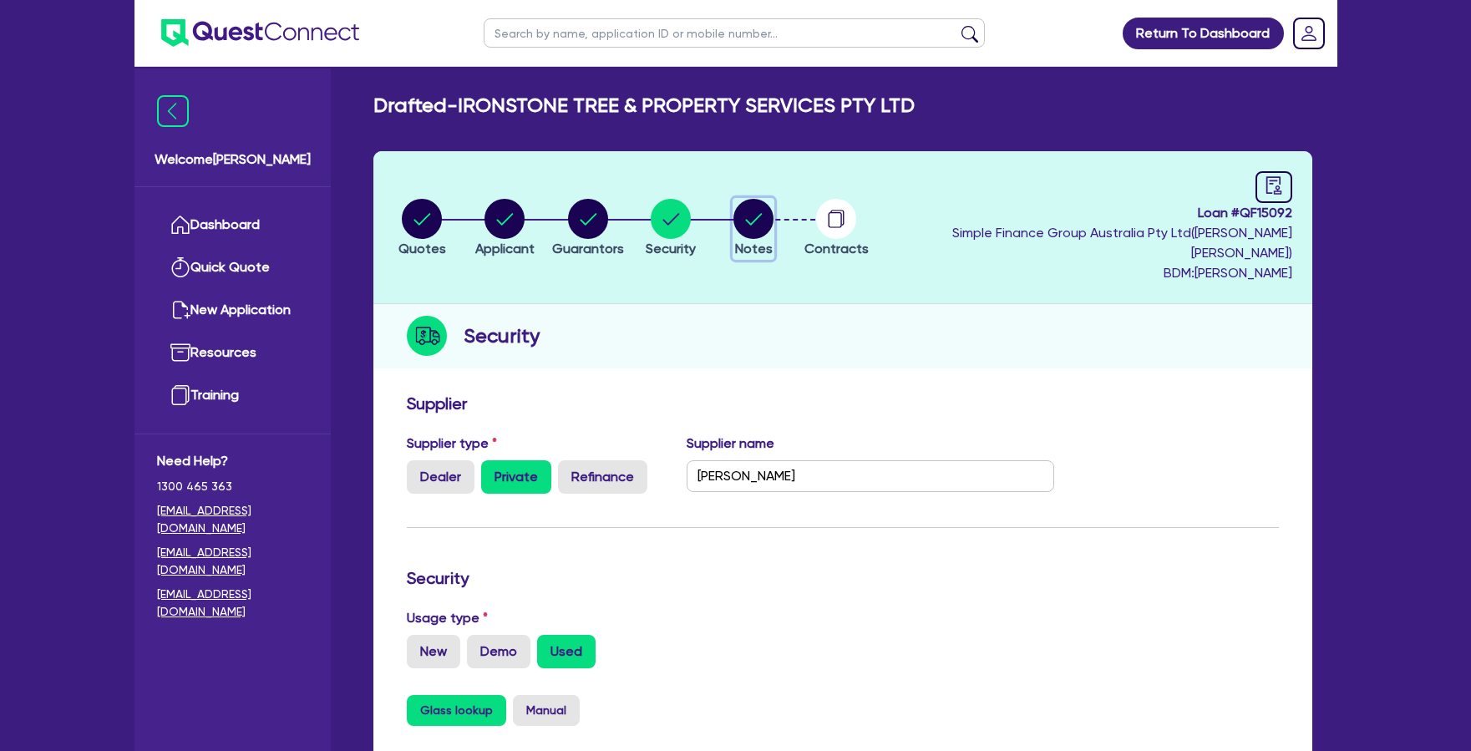
click at [773, 210] on circle "button" at bounding box center [753, 219] width 40 height 40
select select "Quest Finance - Own Book"
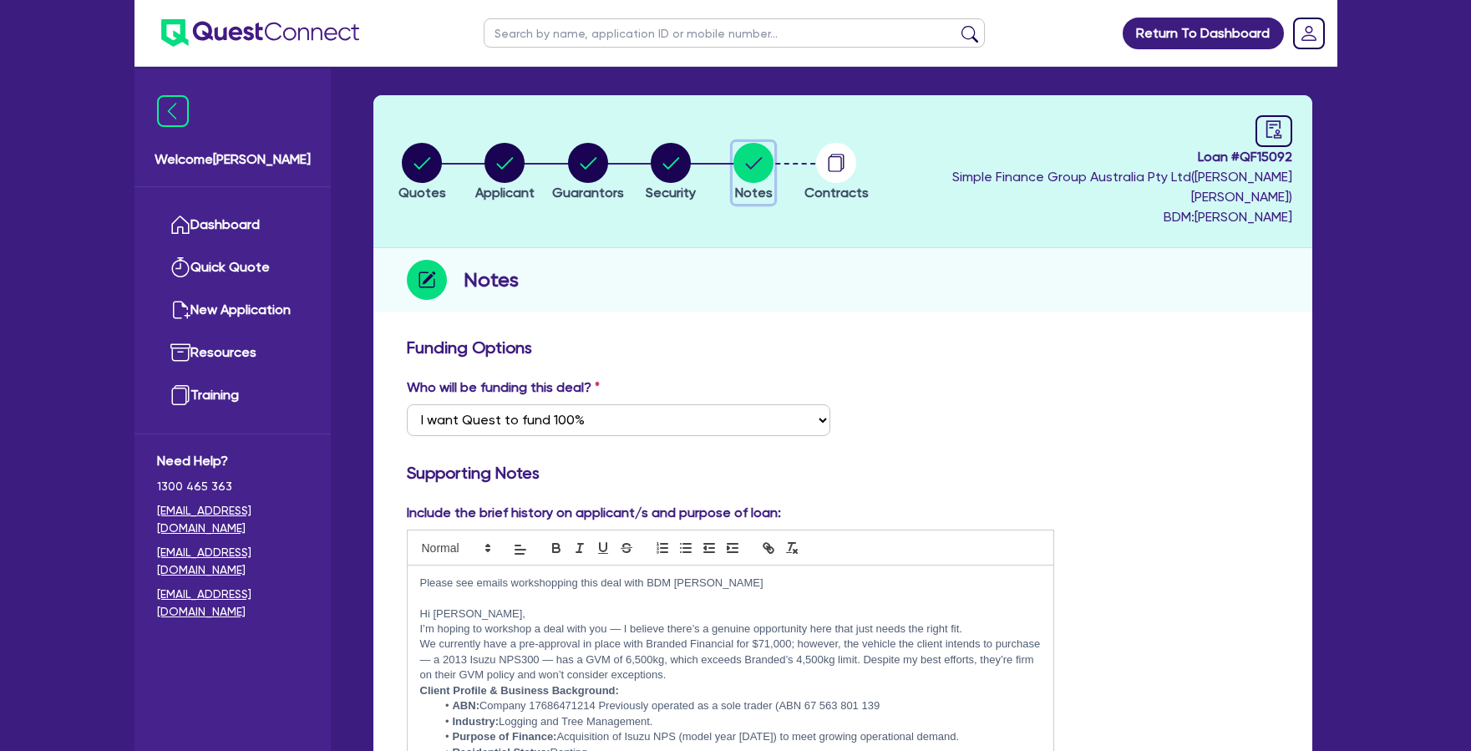
scroll to position [140, 0]
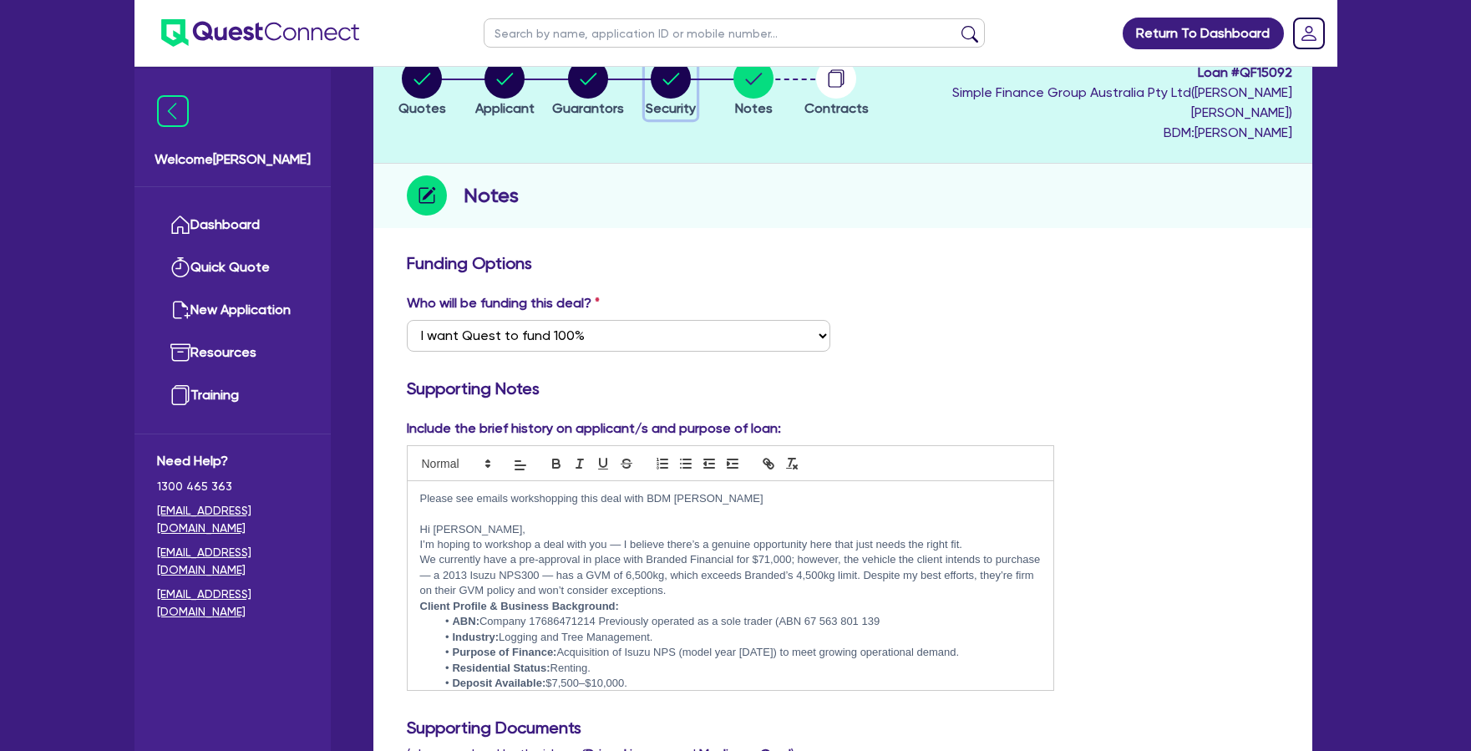
click at [691, 82] on circle "button" at bounding box center [671, 78] width 40 height 40
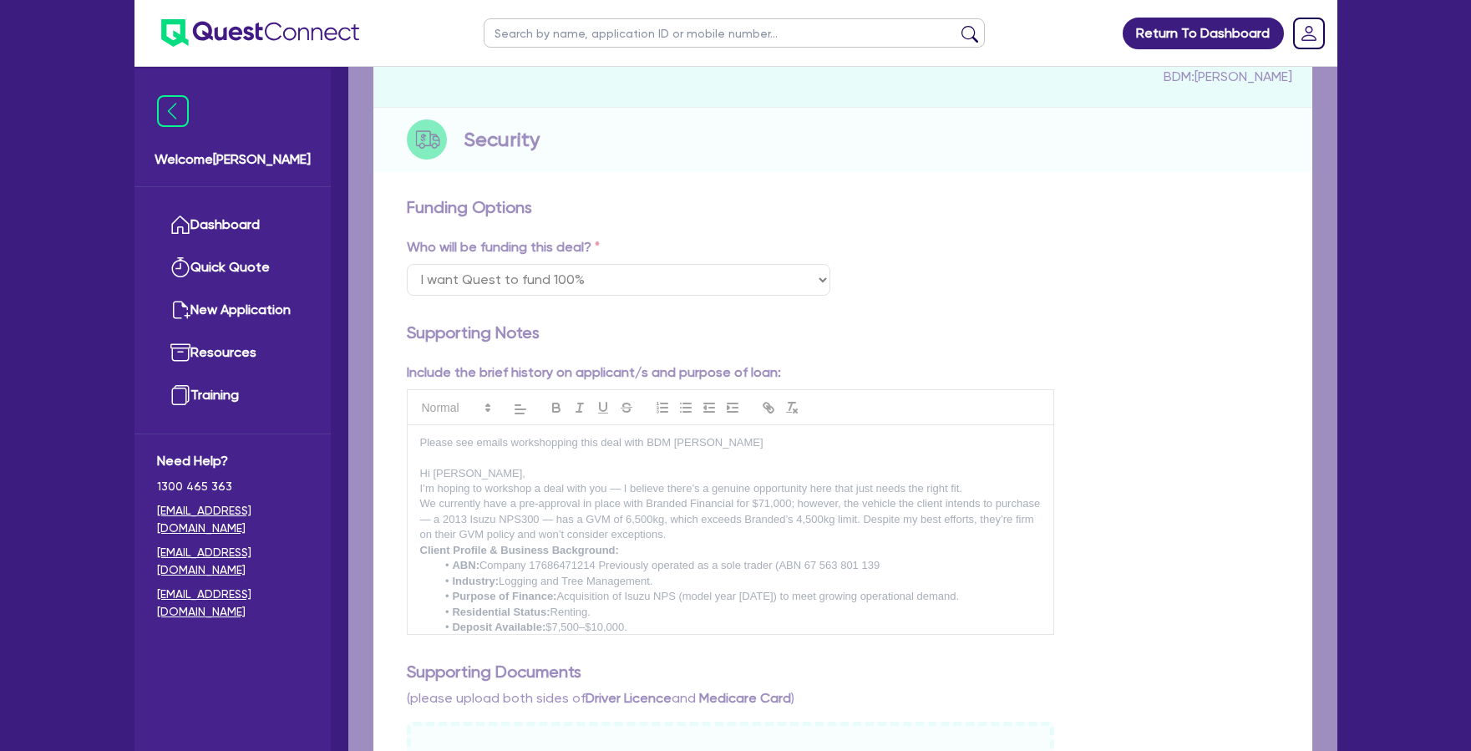
select select "CARS_AND_LIGHT_TRUCKS"
select select "LIGHT_TRUCKS"
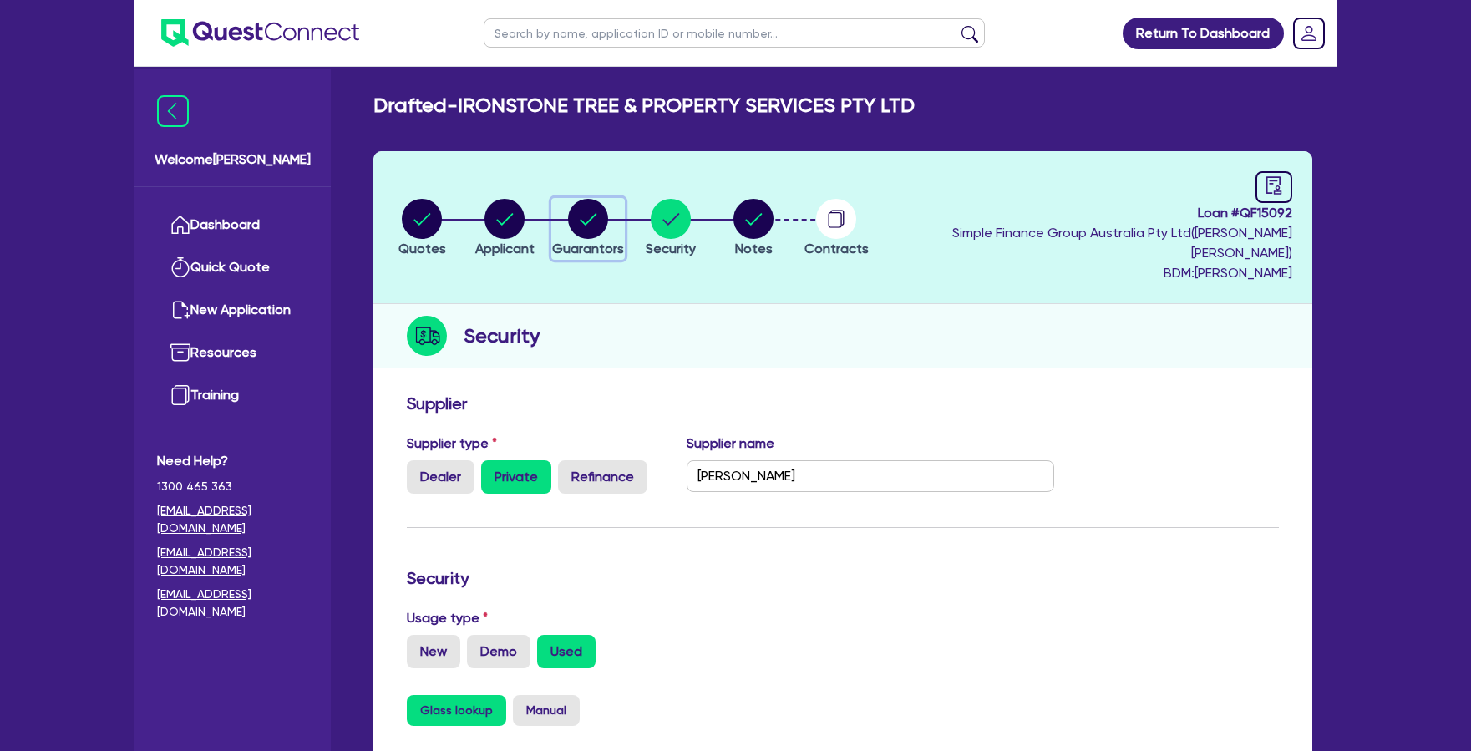
click at [608, 202] on circle "button" at bounding box center [588, 219] width 40 height 40
select select "MR"
select select "QLD"
select select "SINGLE"
select select "CASH"
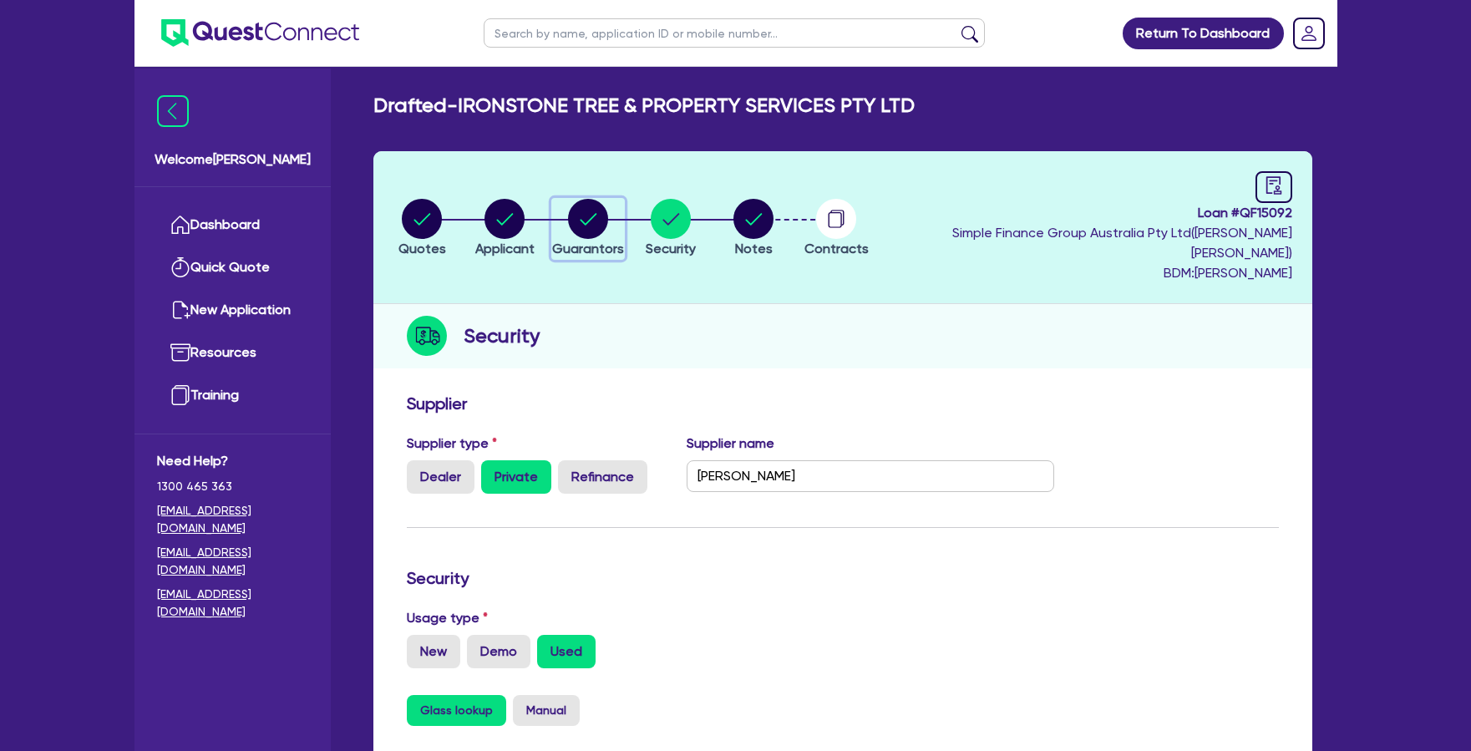
select select "VEHICLE"
select select "EQUIPMENT"
select select "HOUSEHOLD_PERSONAL"
select select "VEHICLE_LOAN"
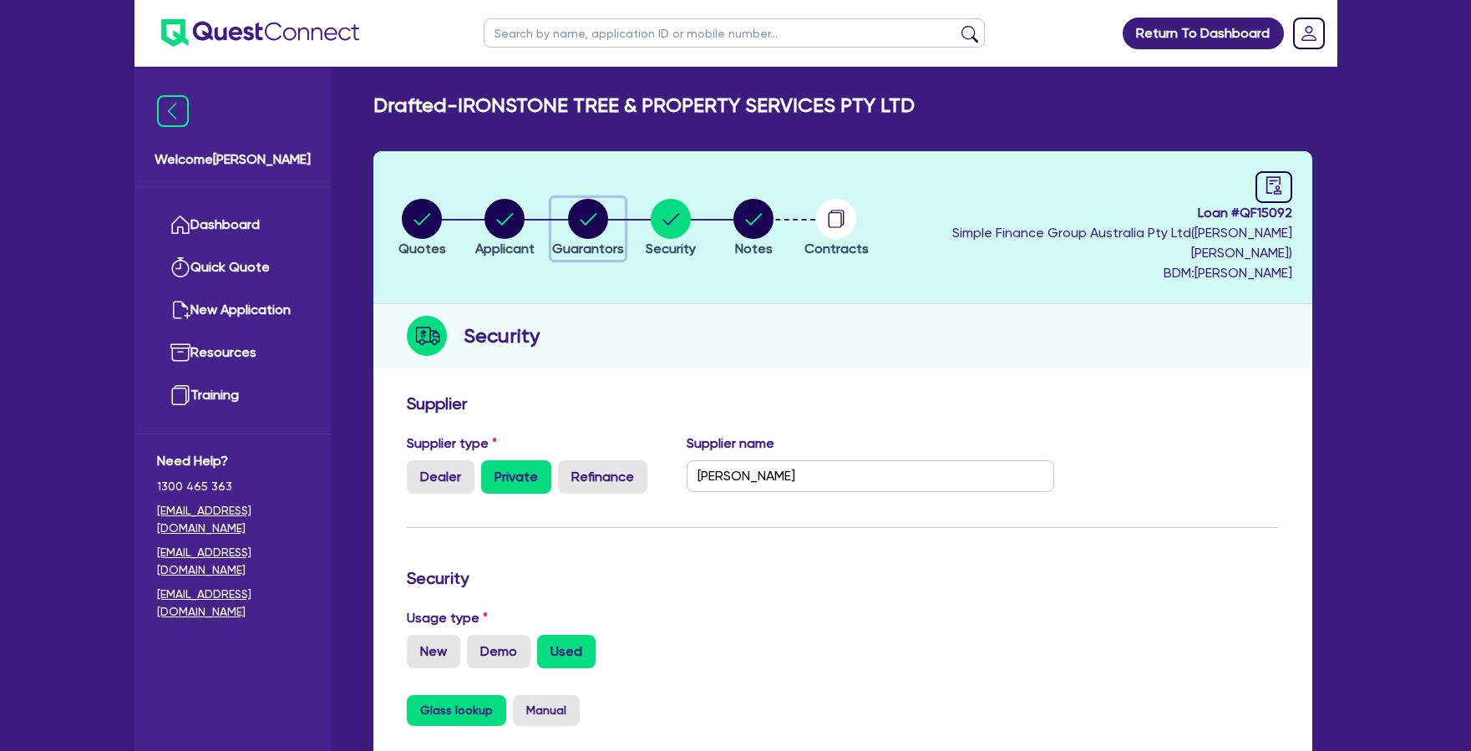
select select "VEHICLE_LOAN"
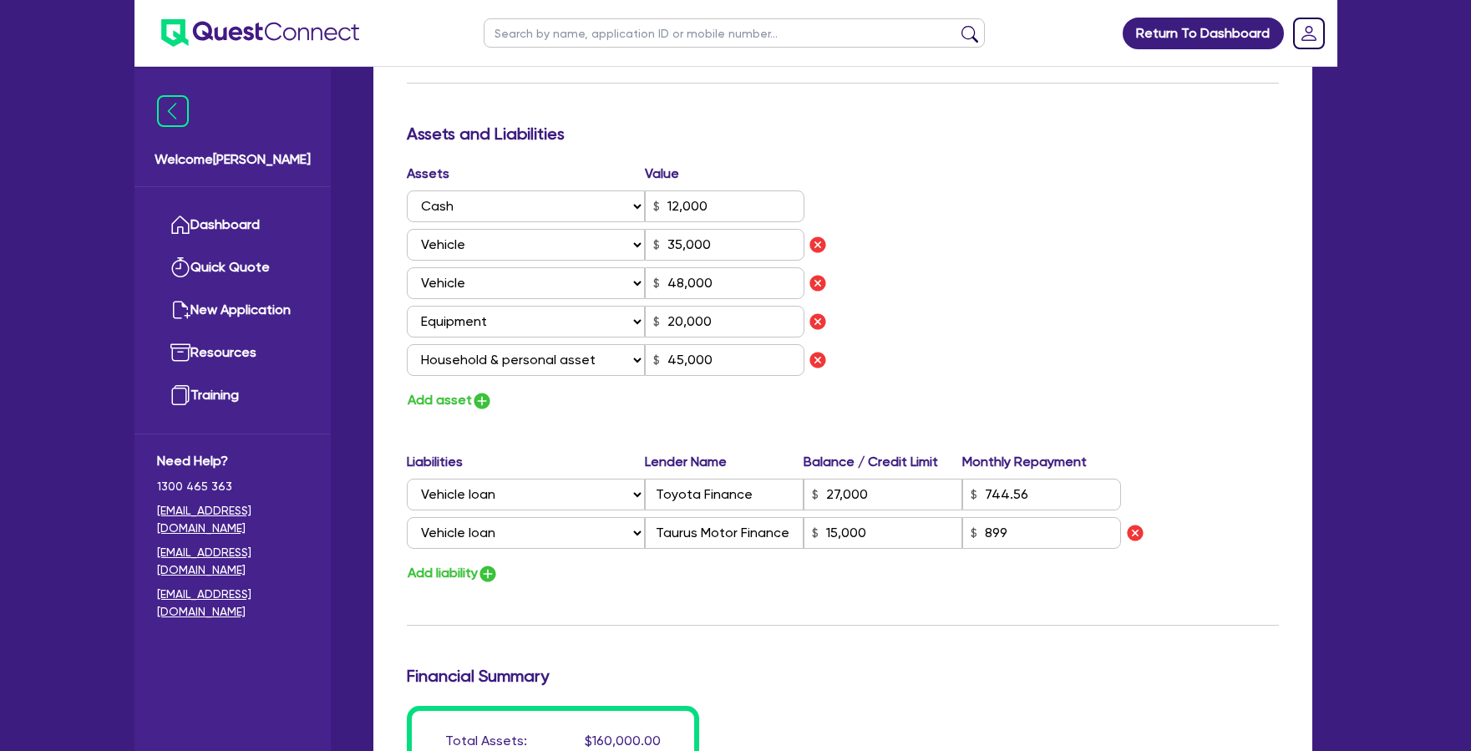
scroll to position [1048, 0]
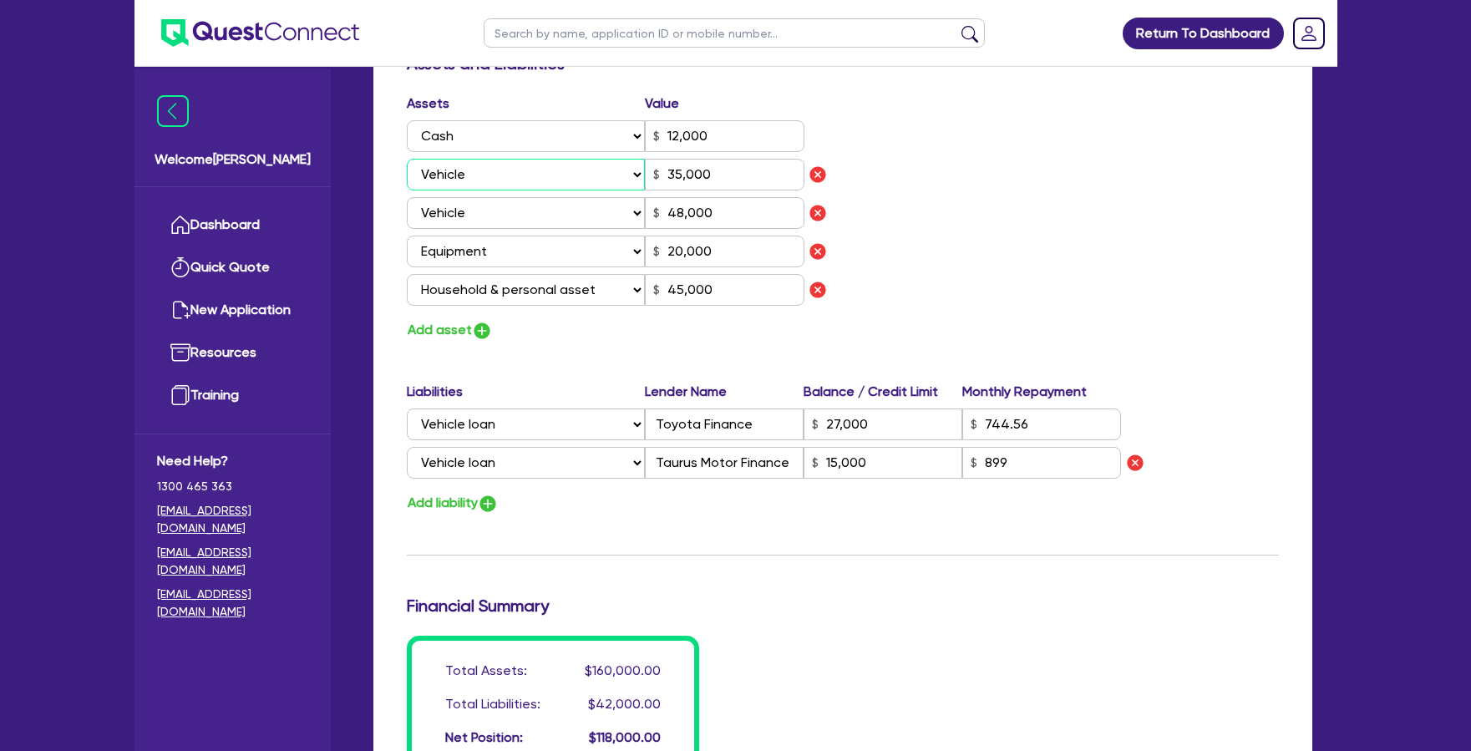
click at [512, 159] on select "Select Asset Cash Property Investment property Vehicle Truck Trailer Equipment …" at bounding box center [526, 175] width 239 height 32
click at [956, 160] on div "Assets Value Select Asset Cash Property Investment property Vehicle Truck Trail…" at bounding box center [842, 218] width 897 height 248
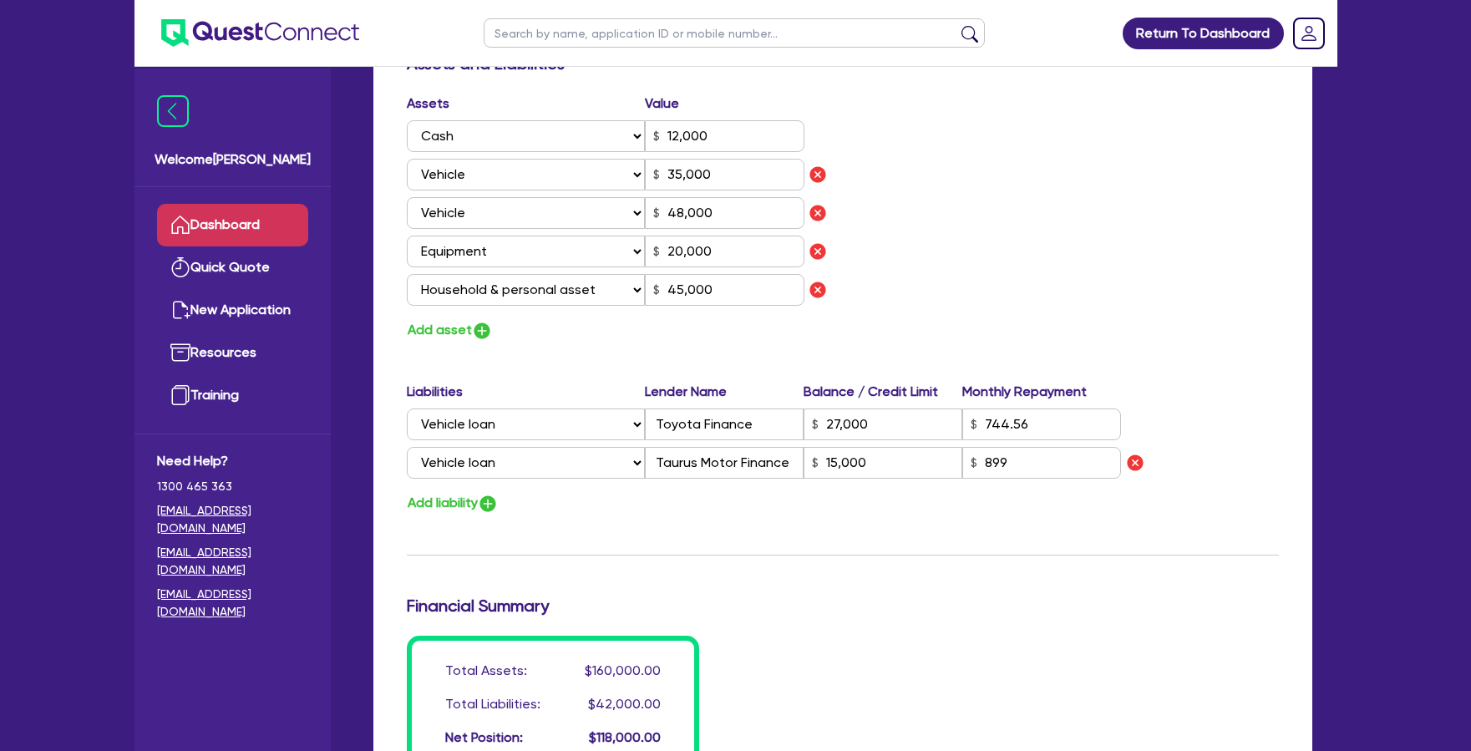
click at [257, 233] on link "Dashboard" at bounding box center [232, 225] width 151 height 43
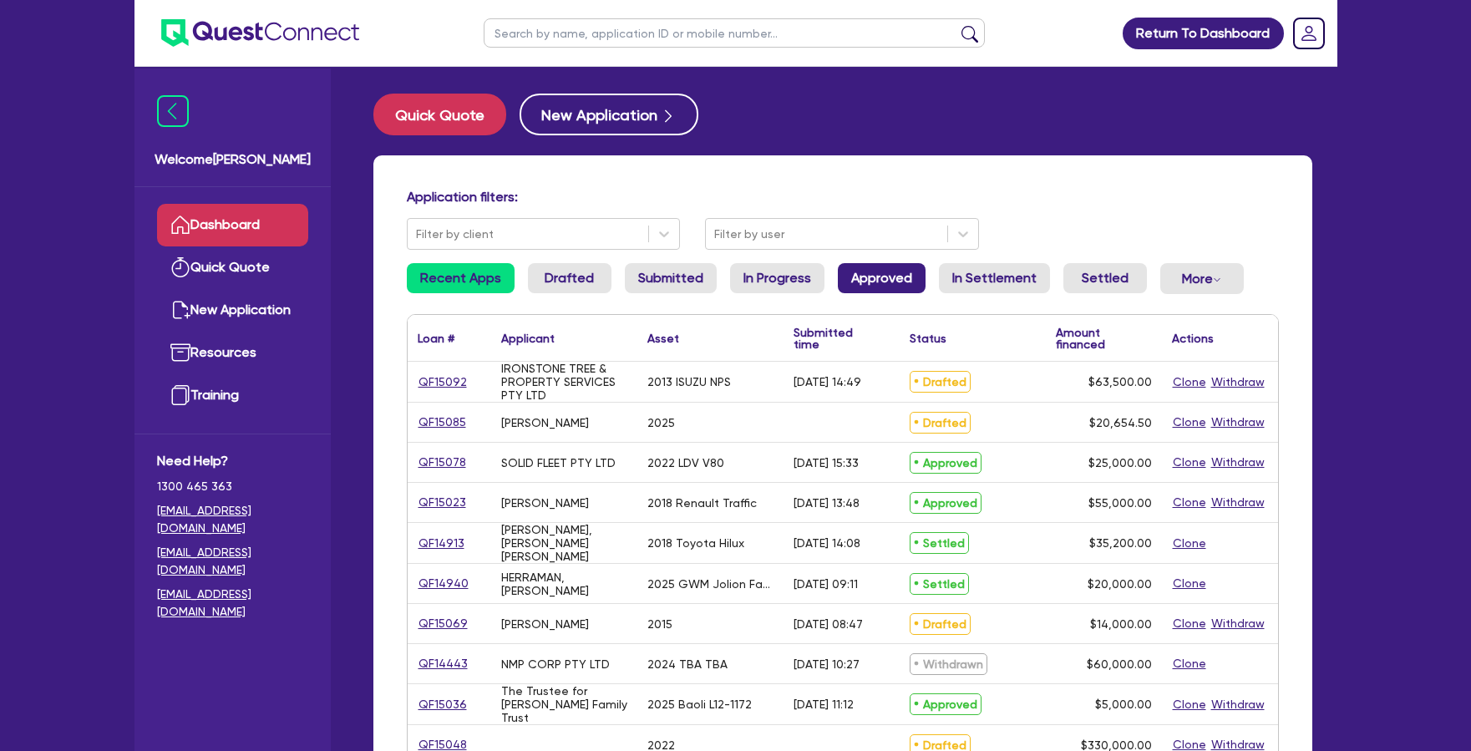
click at [857, 287] on link "Approved" at bounding box center [882, 278] width 88 height 30
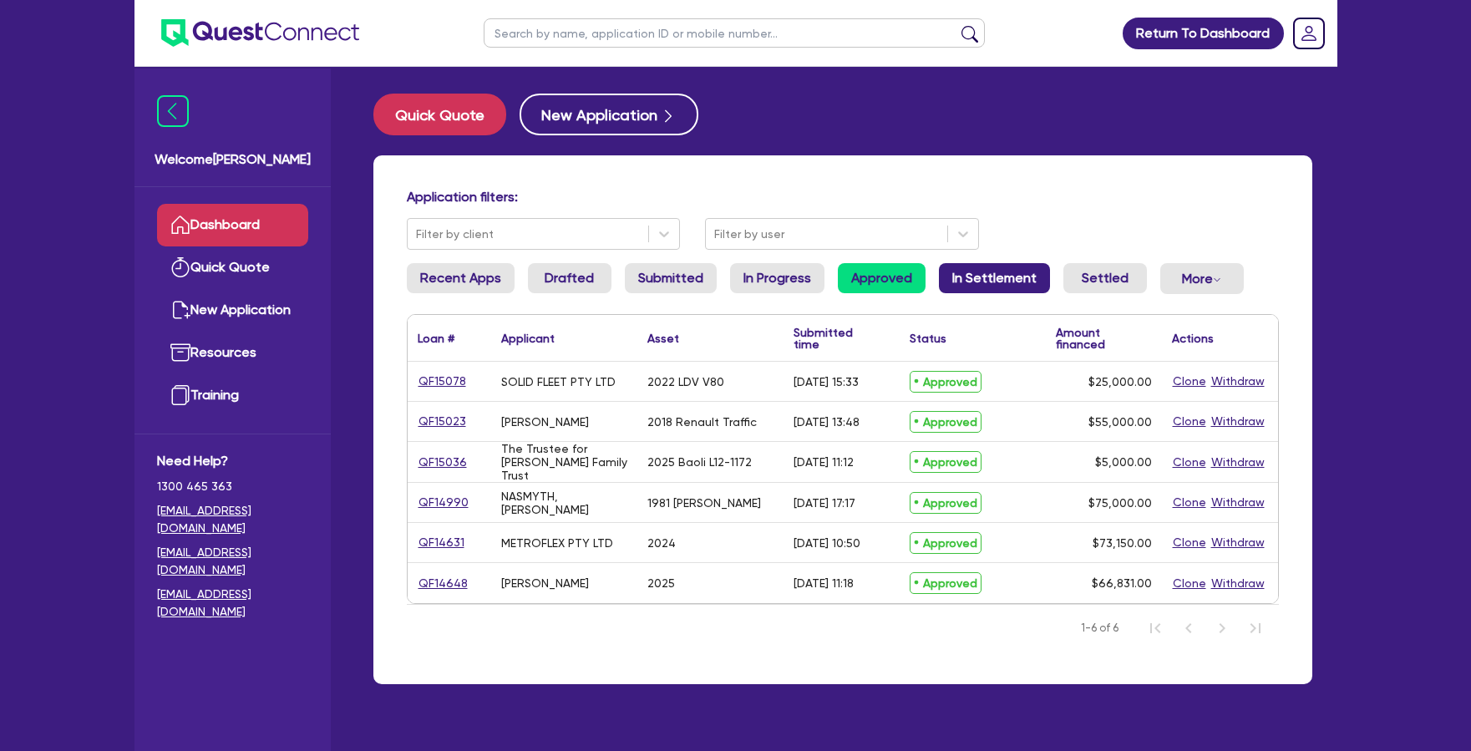
click at [989, 285] on link "In Settlement" at bounding box center [994, 278] width 111 height 30
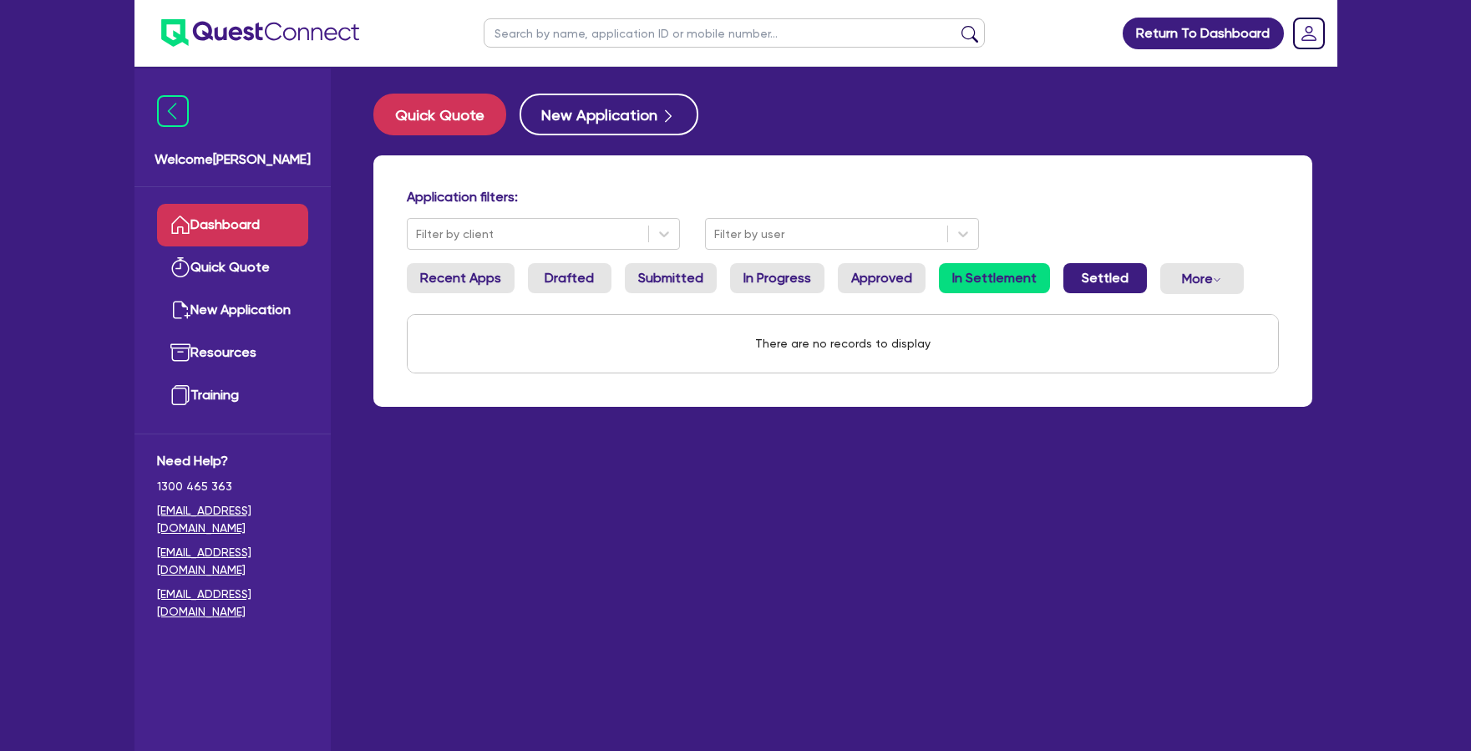
click at [1080, 279] on link "Settled" at bounding box center [1105, 278] width 84 height 30
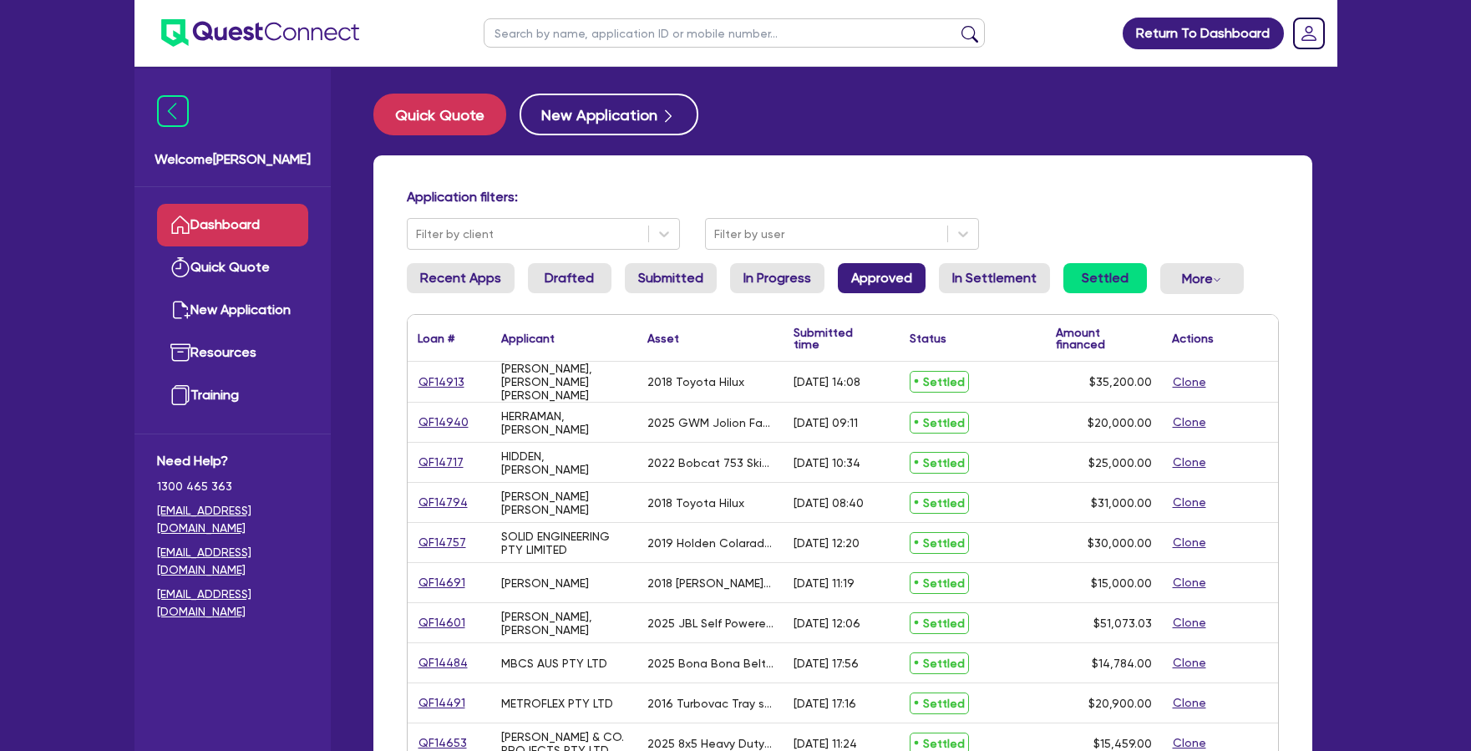
click at [869, 280] on link "Approved" at bounding box center [882, 278] width 88 height 30
